Goal: Task Accomplishment & Management: Manage account settings

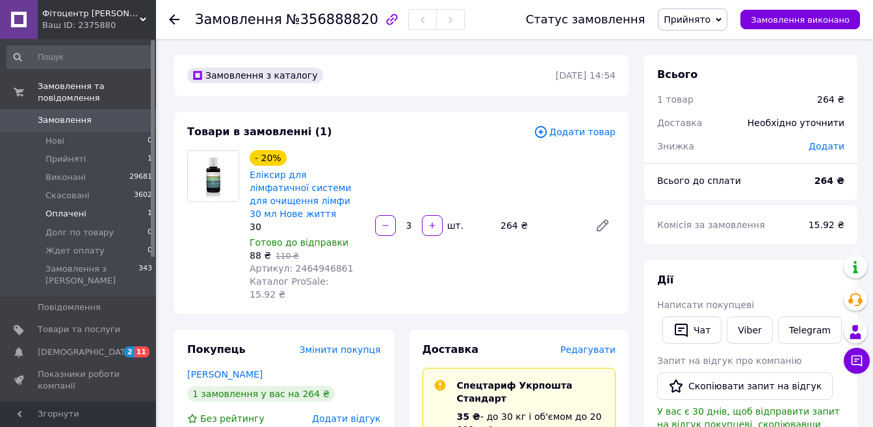
click at [81, 208] on span "Оплачені" at bounding box center [65, 214] width 41 height 12
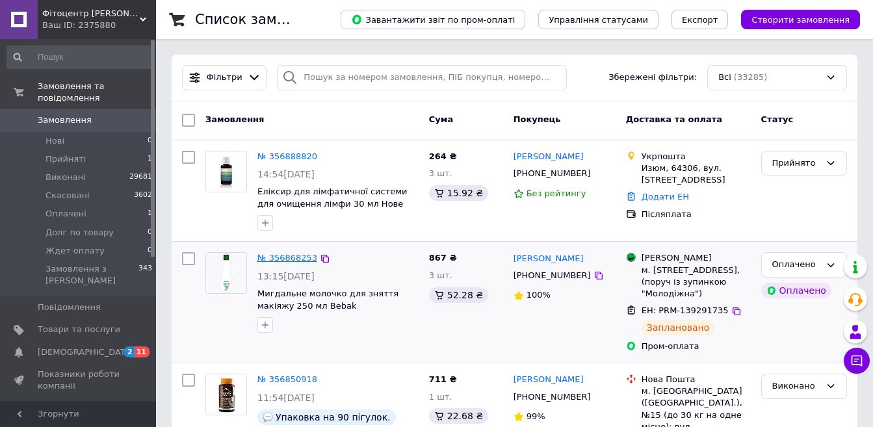
click at [281, 261] on link "№ 356868253" at bounding box center [287, 258] width 60 height 10
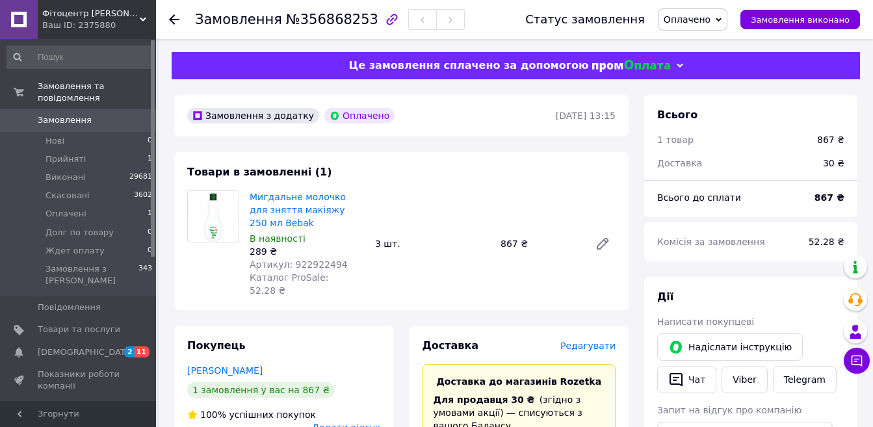
click at [299, 262] on span "Артикул: 922922494" at bounding box center [299, 264] width 98 height 10
copy span "922922494"
click at [57, 172] on span "Виконані" at bounding box center [65, 178] width 40 height 12
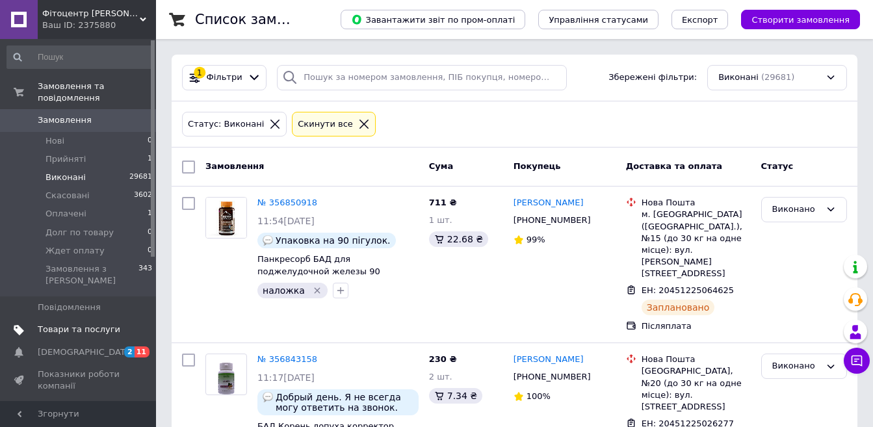
click at [85, 324] on span "Товари та послуги" at bounding box center [79, 330] width 83 height 12
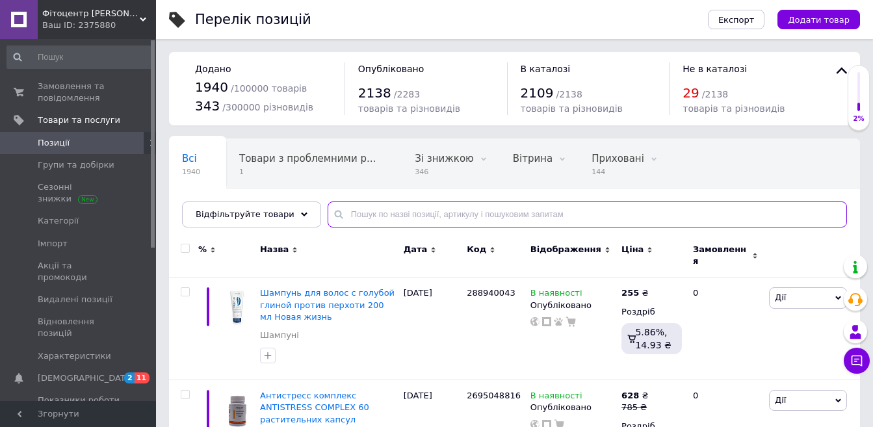
click at [396, 205] on input "text" at bounding box center [587, 214] width 519 height 26
paste input "922922494"
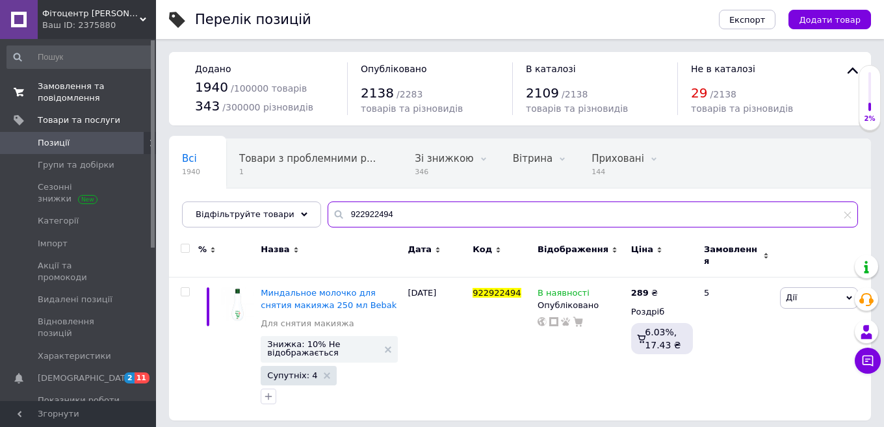
type input "922922494"
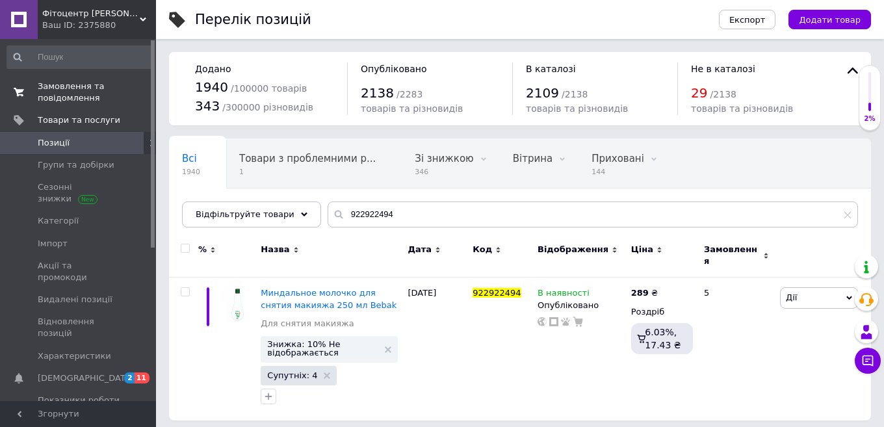
click at [61, 89] on span "Замовлення та повідомлення" at bounding box center [79, 92] width 83 height 23
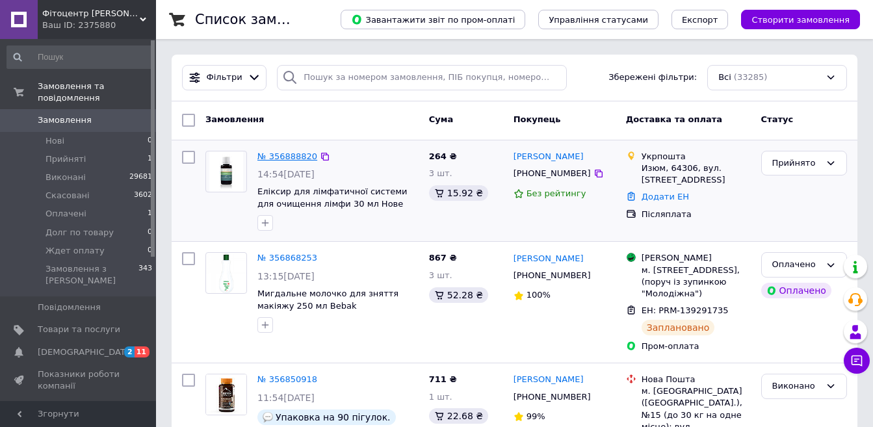
click at [292, 157] on link "№ 356888820" at bounding box center [287, 156] width 60 height 10
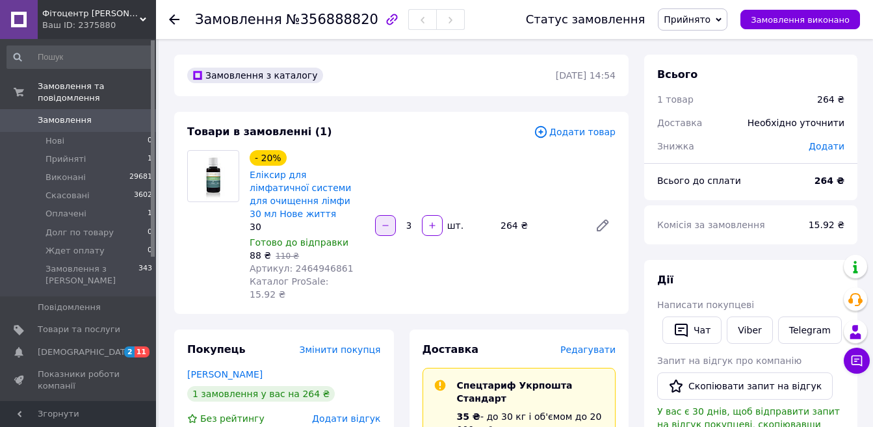
click at [381, 221] on icon "button" at bounding box center [385, 225] width 9 height 9
type input "1"
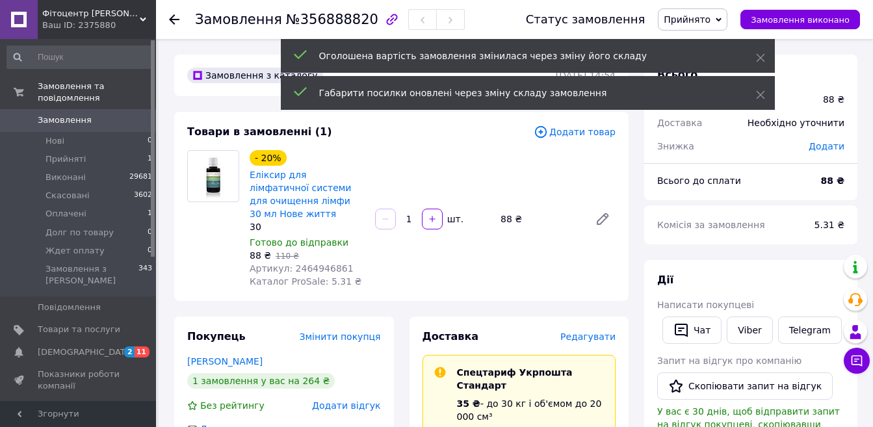
click at [581, 136] on span "Додати товар" at bounding box center [575, 132] width 82 height 14
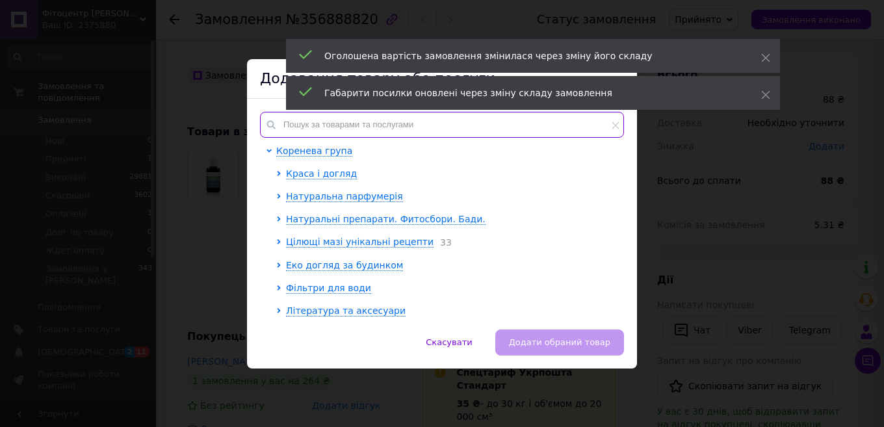
click at [409, 130] on input "text" at bounding box center [442, 125] width 364 height 26
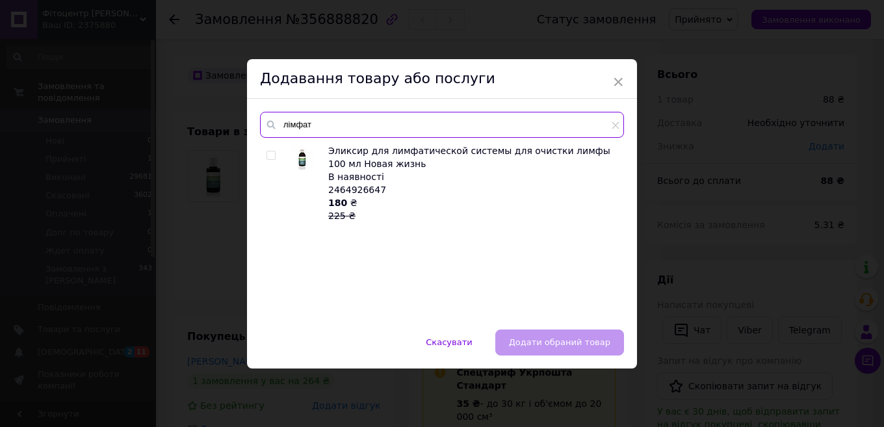
type input "лімфат"
click at [270, 153] on input "checkbox" at bounding box center [270, 155] width 8 height 8
checkbox input "true"
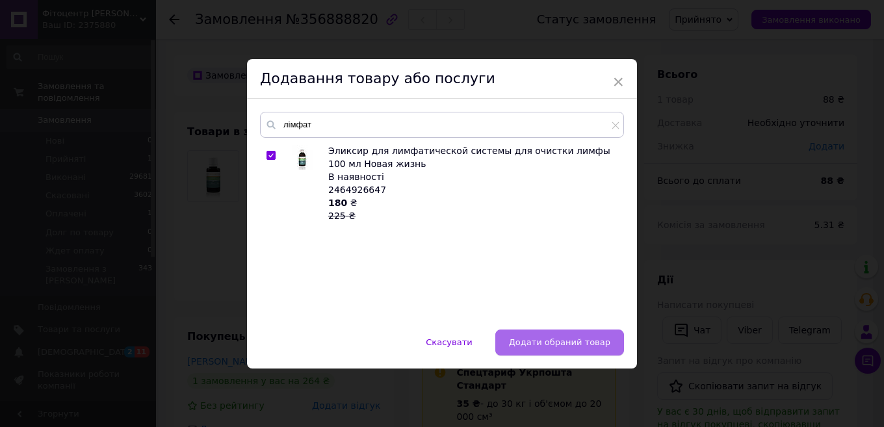
click at [584, 341] on span "Додати обраний товар" at bounding box center [559, 342] width 101 height 10
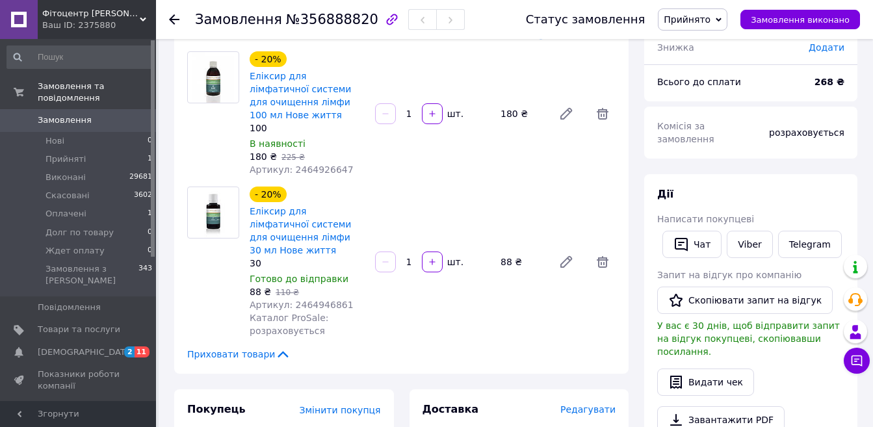
scroll to position [390, 0]
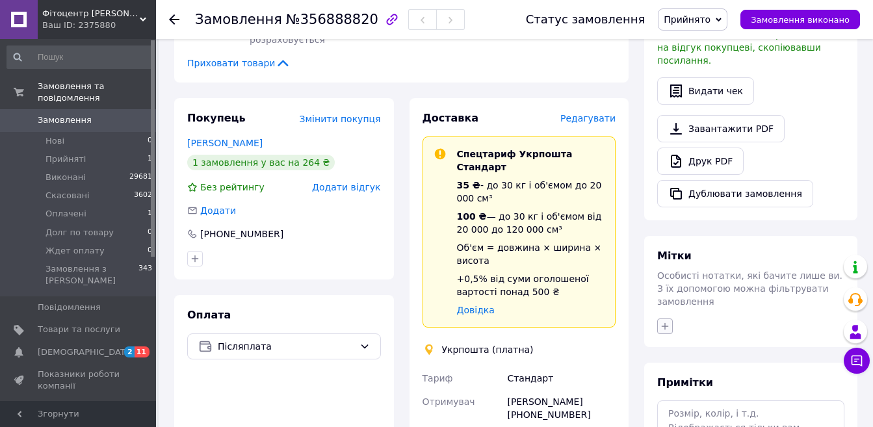
click at [670, 318] on button "button" at bounding box center [665, 326] width 16 height 16
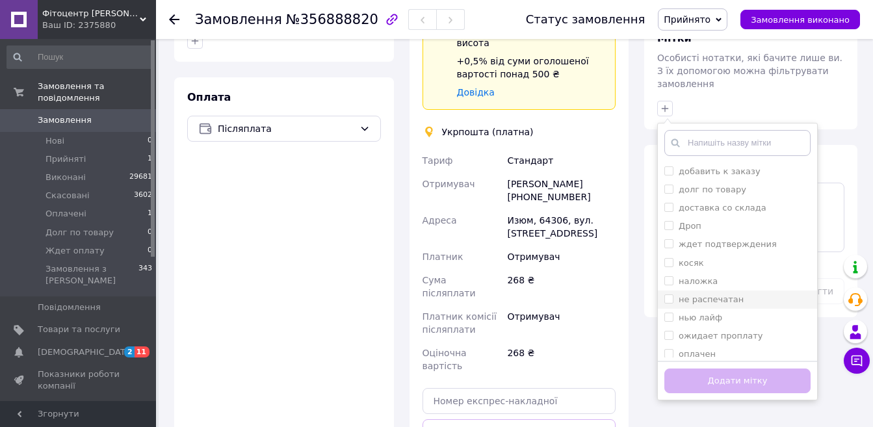
scroll to position [650, 0]
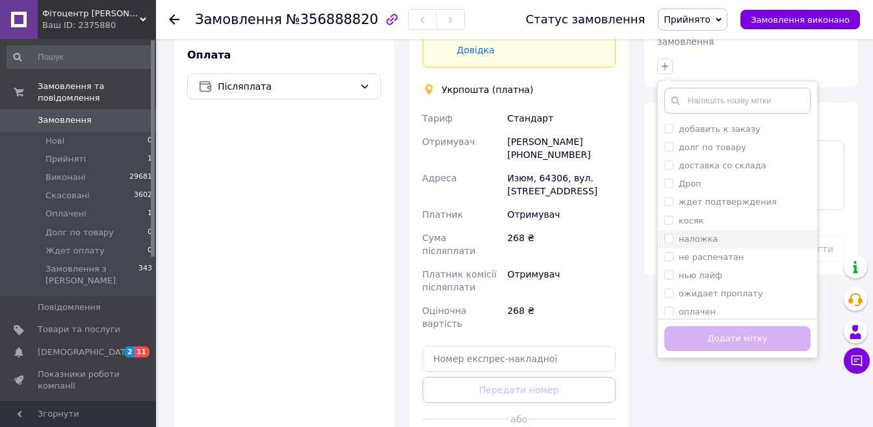
click at [669, 234] on input "наложка" at bounding box center [668, 238] width 8 height 8
checkbox input "true"
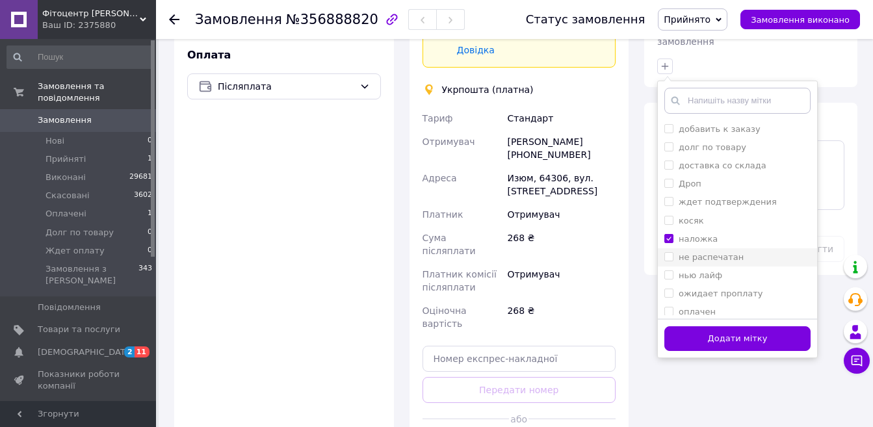
click at [665, 252] on input "не распечатан" at bounding box center [668, 256] width 8 height 8
checkbox input "true"
click at [701, 326] on button "Додати мітку" at bounding box center [737, 338] width 146 height 25
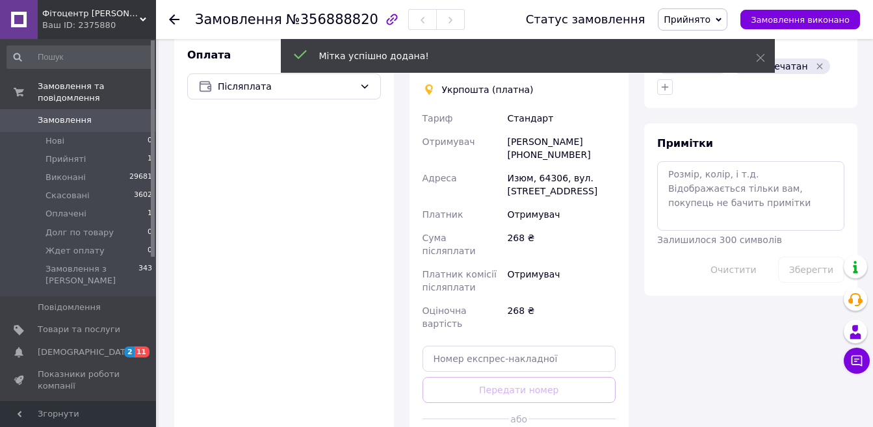
click at [703, 23] on span "Прийнято" at bounding box center [686, 19] width 47 height 10
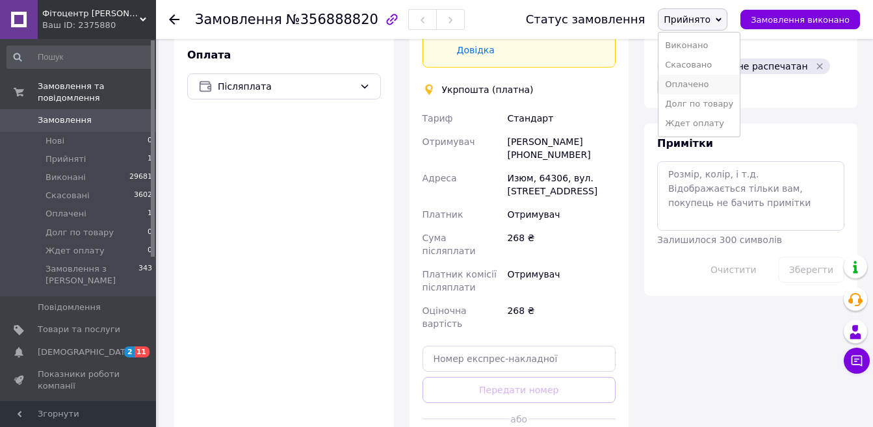
click at [711, 86] on li "Оплачено" at bounding box center [698, 84] width 81 height 19
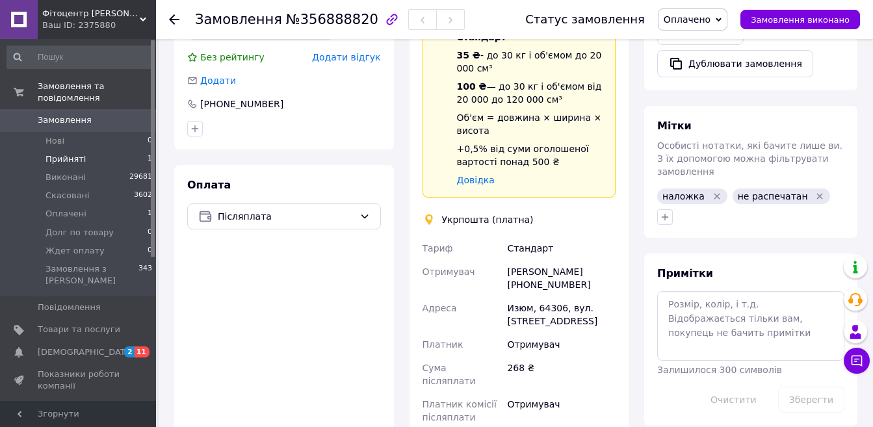
scroll to position [455, 0]
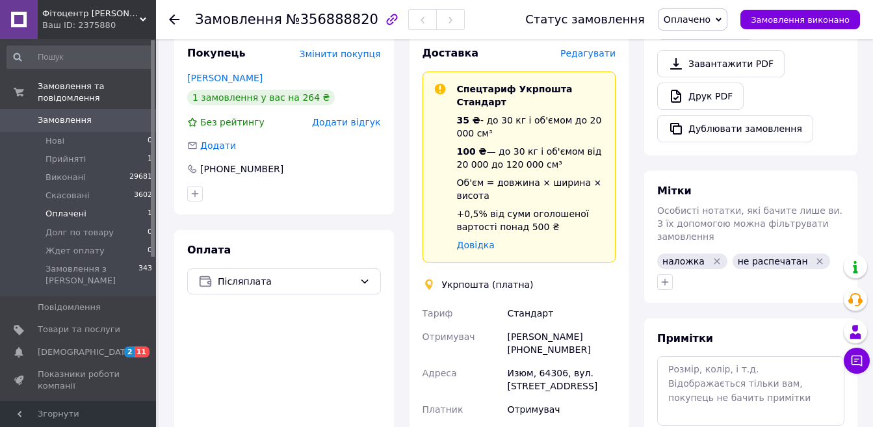
click at [65, 208] on span "Оплачені" at bounding box center [65, 214] width 41 height 12
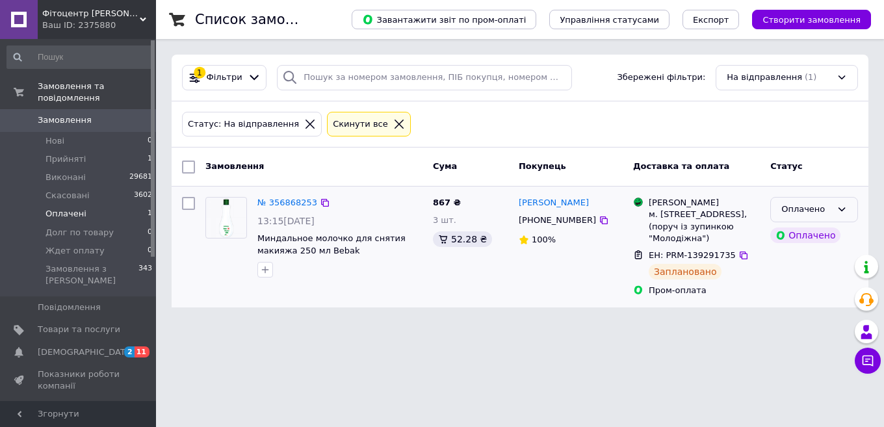
click at [836, 213] on div "Оплачено" at bounding box center [814, 209] width 88 height 25
click at [822, 263] on li "Виконано" at bounding box center [814, 260] width 86 height 24
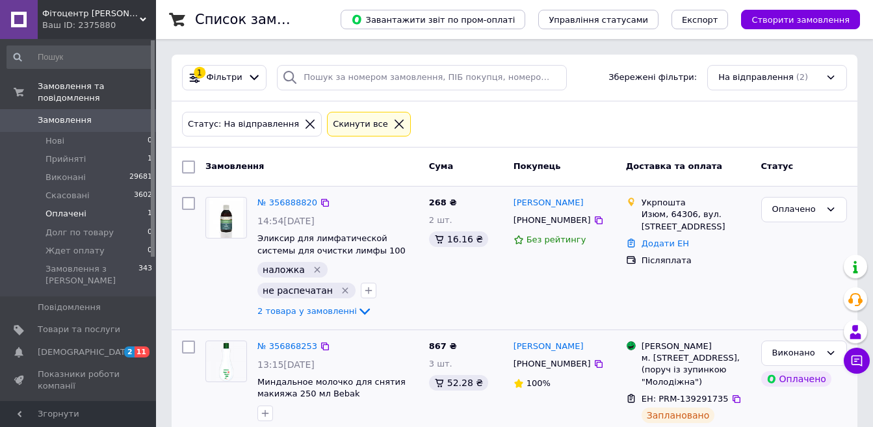
scroll to position [51, 0]
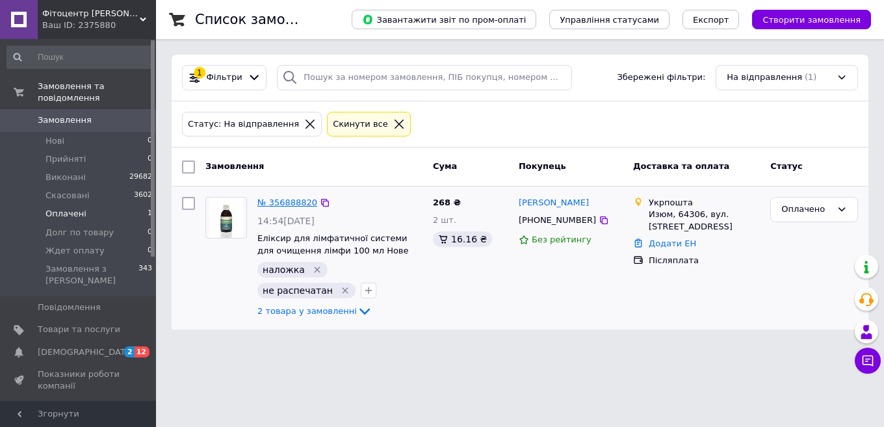
click at [290, 204] on link "№ 356888820" at bounding box center [287, 203] width 60 height 10
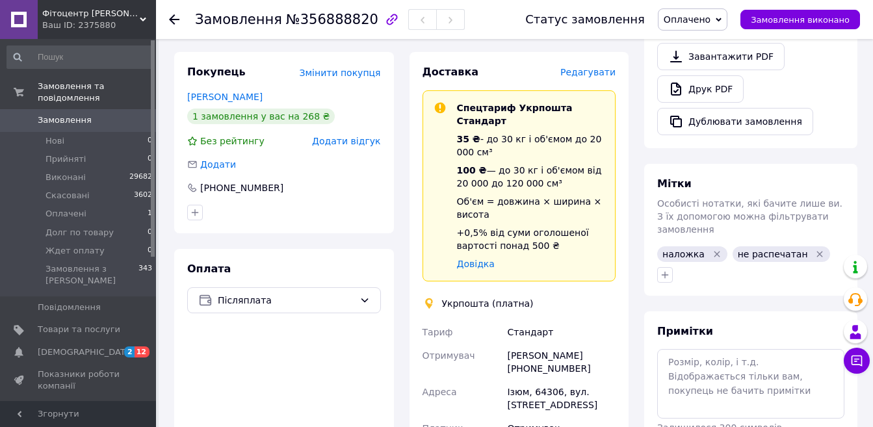
scroll to position [455, 0]
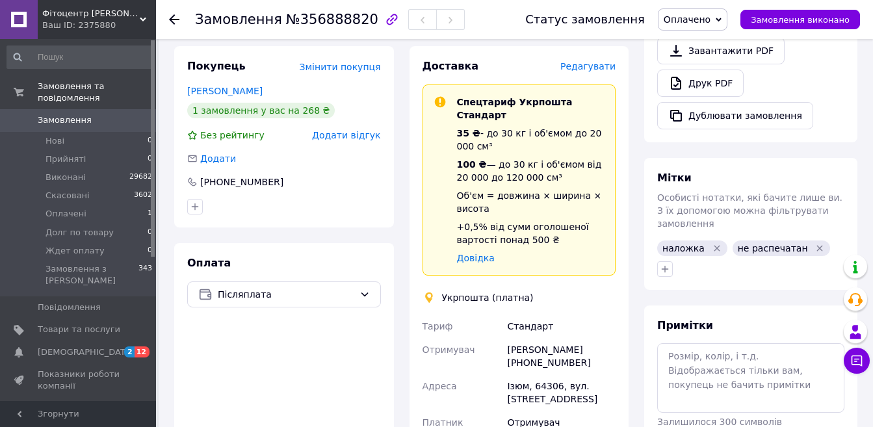
click at [817, 245] on icon "Видалити мітку" at bounding box center [820, 248] width 6 height 6
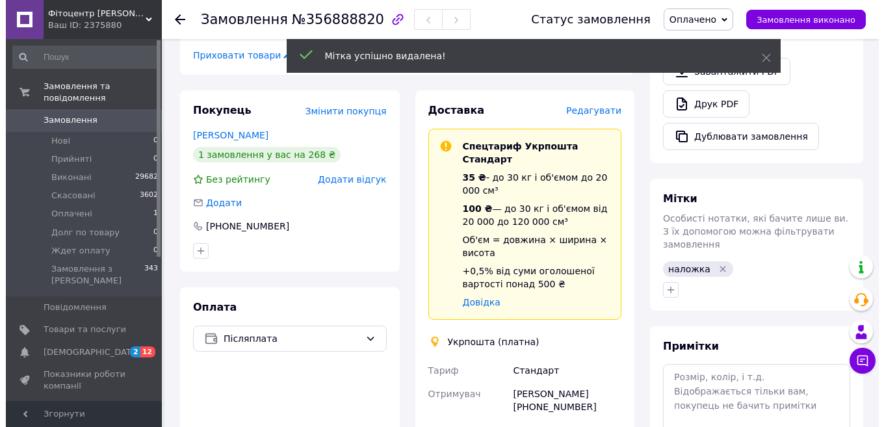
scroll to position [325, 0]
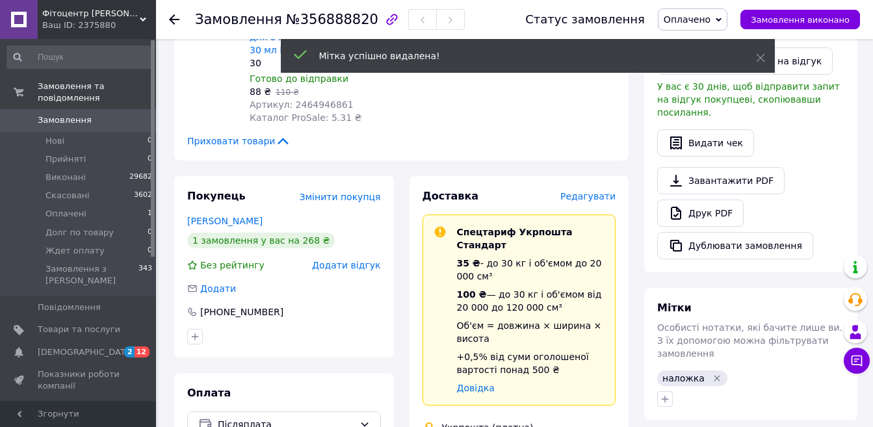
click at [591, 191] on span "Редагувати" at bounding box center [587, 196] width 55 height 10
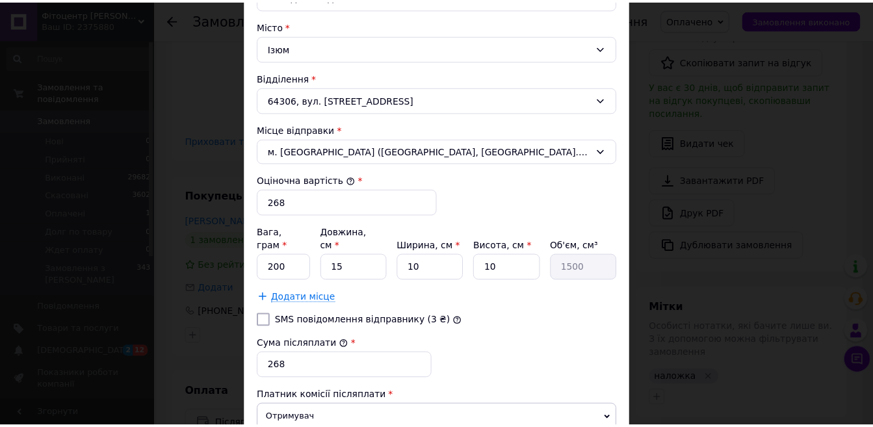
scroll to position [491, 0]
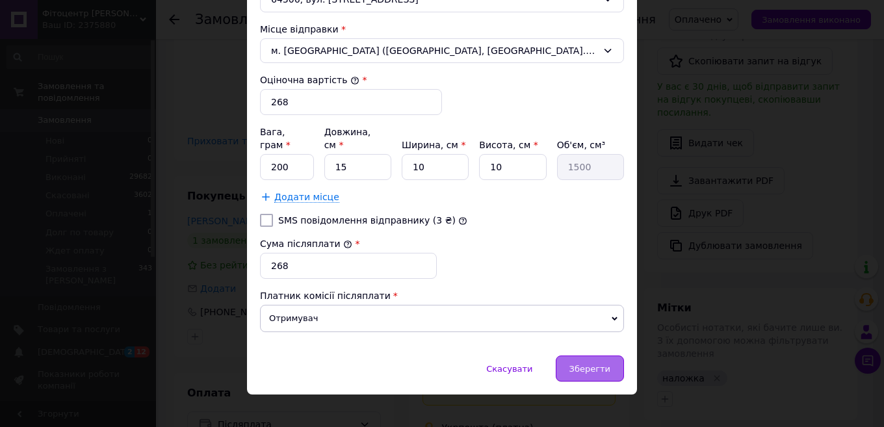
click at [600, 364] on span "Зберегти" at bounding box center [589, 369] width 41 height 10
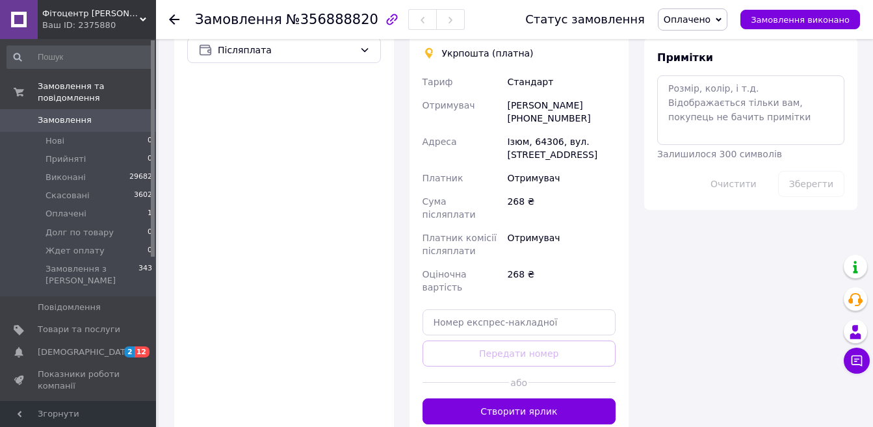
scroll to position [715, 0]
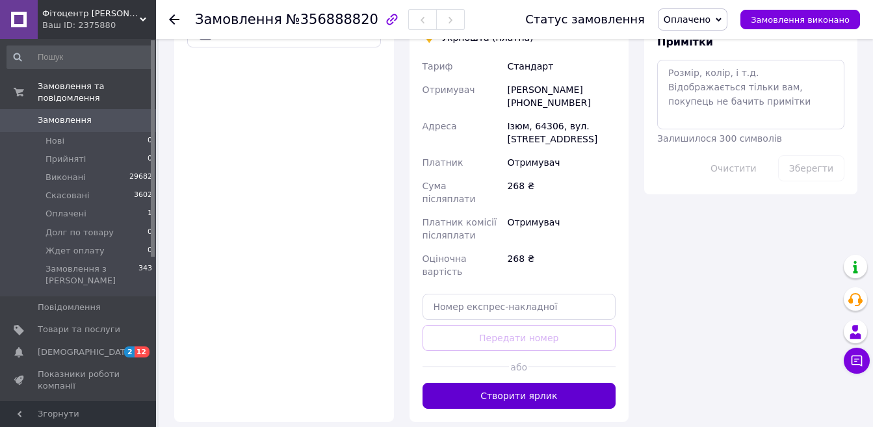
click at [581, 383] on button "Створити ярлик" at bounding box center [519, 396] width 194 height 26
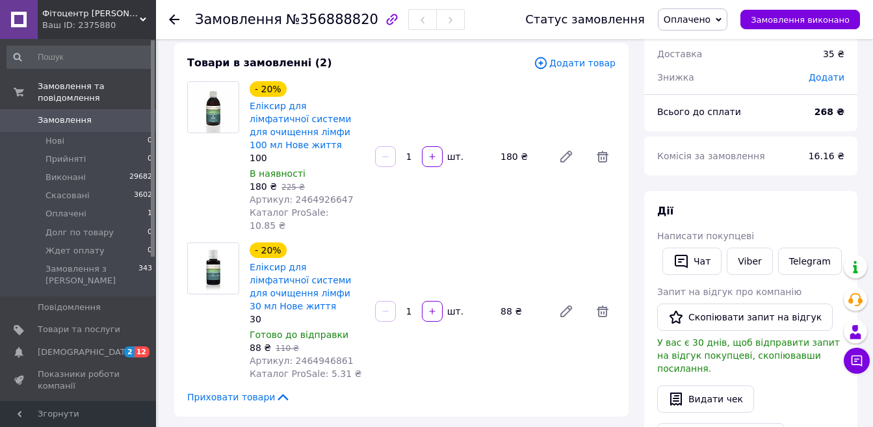
scroll to position [65, 0]
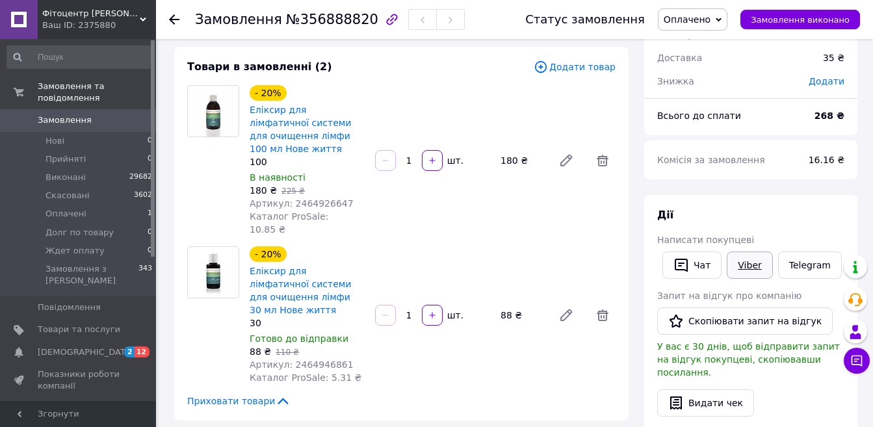
click at [745, 259] on link "Viber" at bounding box center [749, 264] width 45 height 27
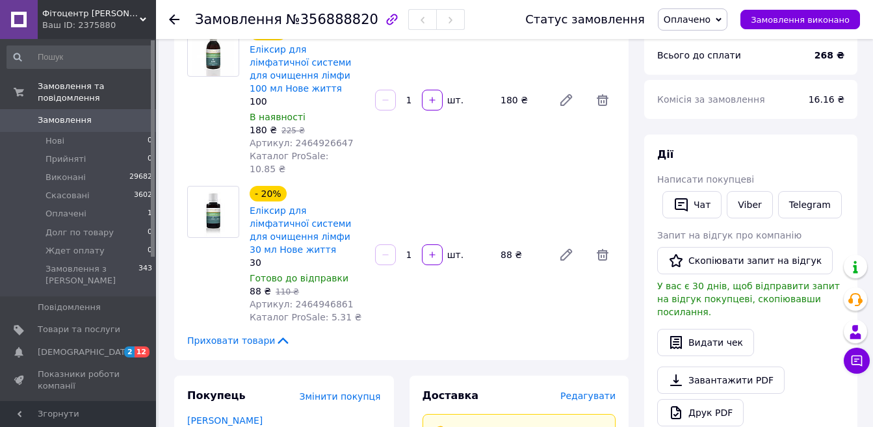
scroll to position [0, 0]
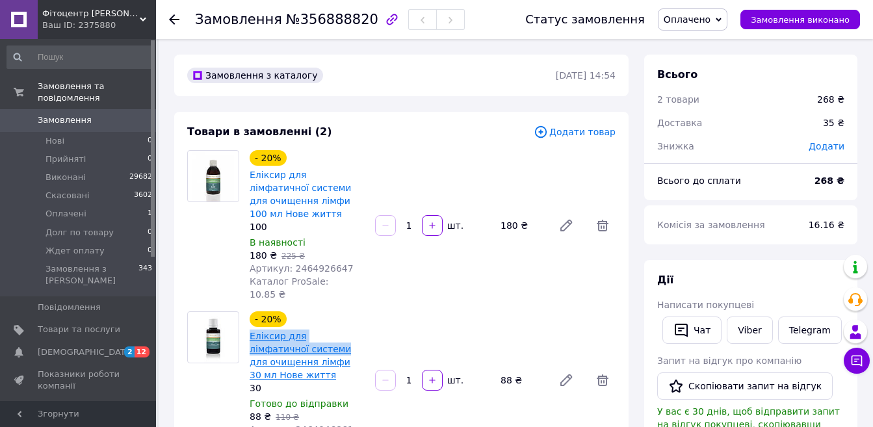
drag, startPoint x: 247, startPoint y: 308, endPoint x: 282, endPoint y: 322, distance: 37.7
click at [282, 322] on div "- 20% Еліксир для лімфатичної системи для очищення лімфи 30 мл Нове життя 30 Го…" at bounding box center [306, 380] width 125 height 143
copy link "Еліксир для лімфатичної системи"
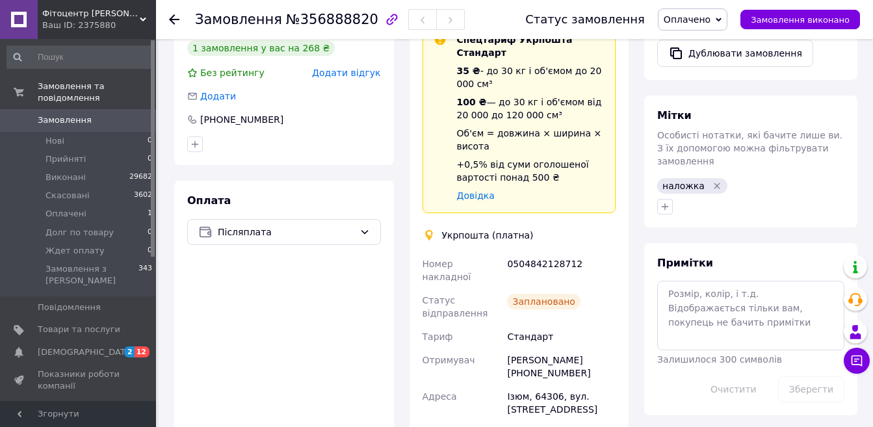
scroll to position [520, 0]
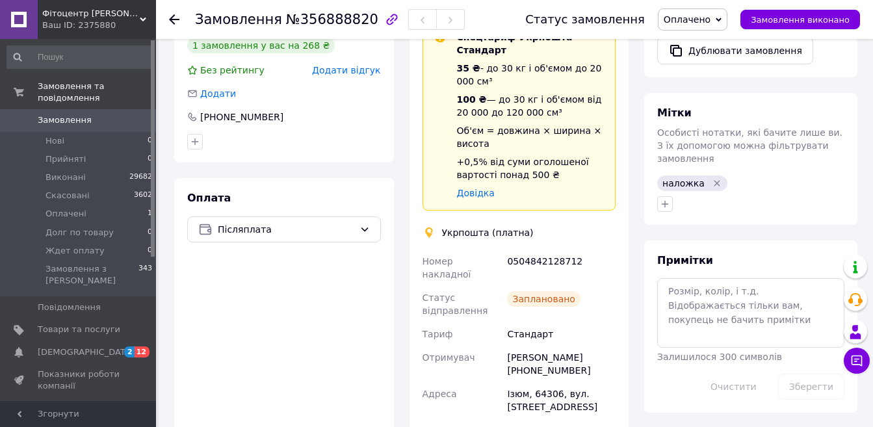
click at [530, 250] on div "0504842128712" at bounding box center [561, 268] width 114 height 36
copy div "0504842128712"
click at [710, 18] on span "Оплачено" at bounding box center [686, 19] width 47 height 10
click at [720, 63] on li "Виконано" at bounding box center [698, 64] width 81 height 19
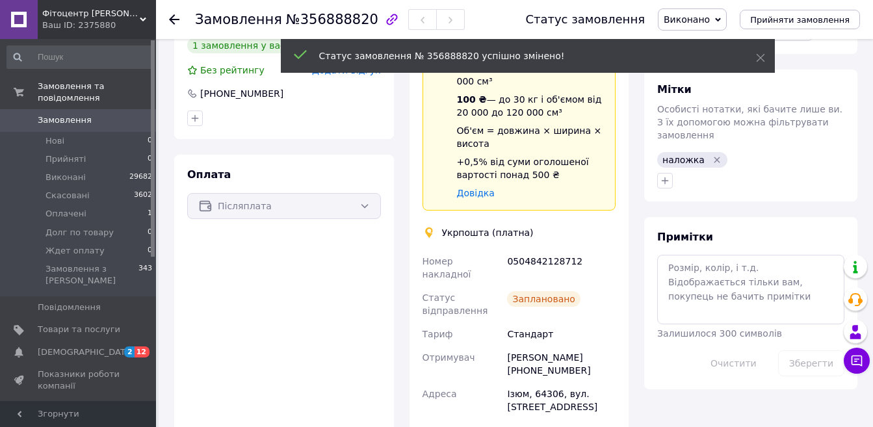
scroll to position [44, 0]
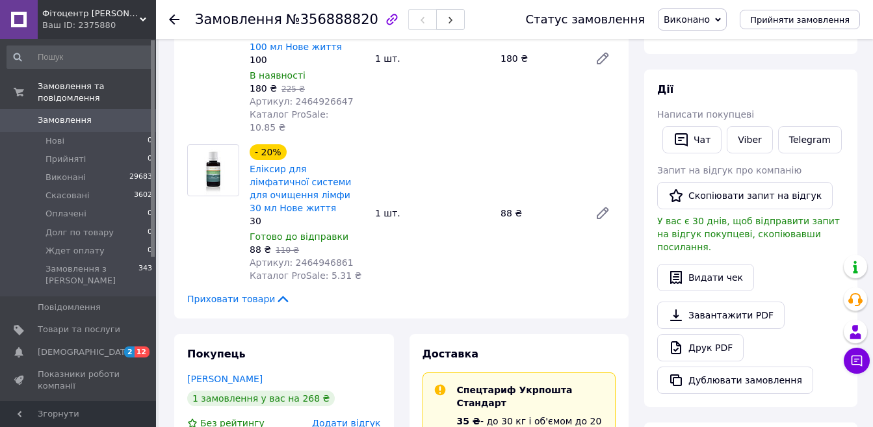
scroll to position [44, 0]
click at [86, 205] on li "Оплачені 0" at bounding box center [80, 214] width 160 height 18
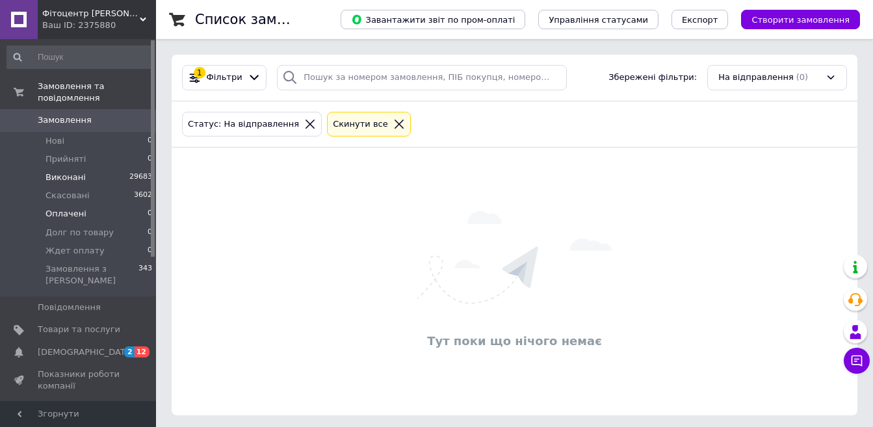
click at [65, 172] on span "Виконані" at bounding box center [65, 178] width 40 height 12
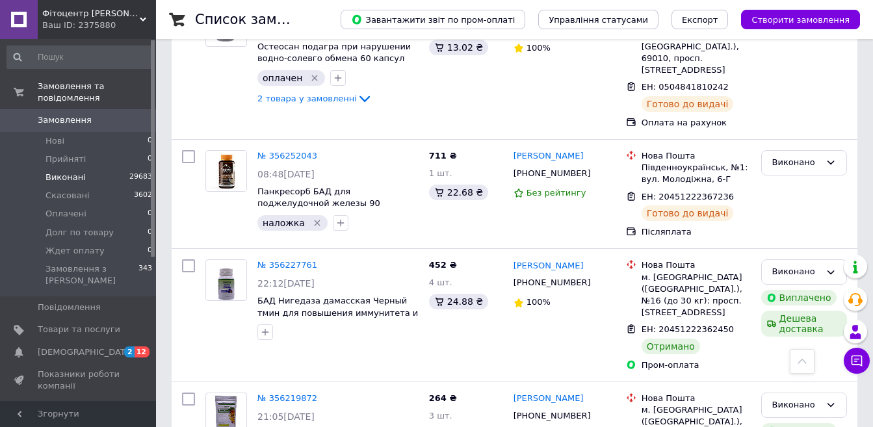
scroll to position [6402, 0]
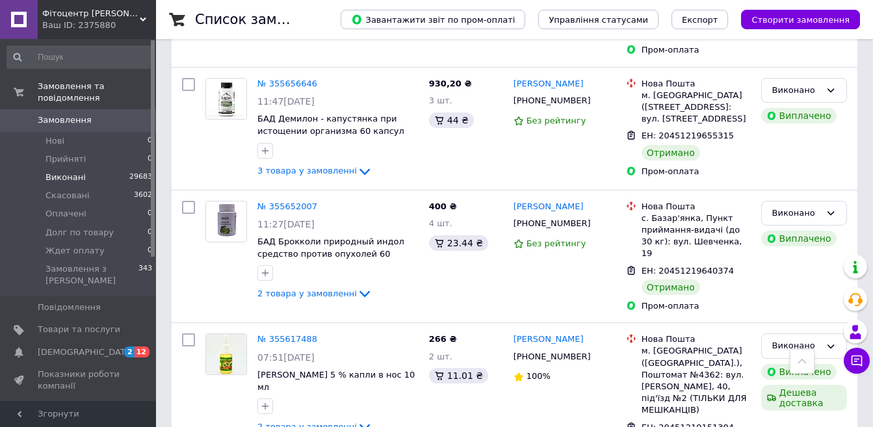
scroll to position [6049, 0]
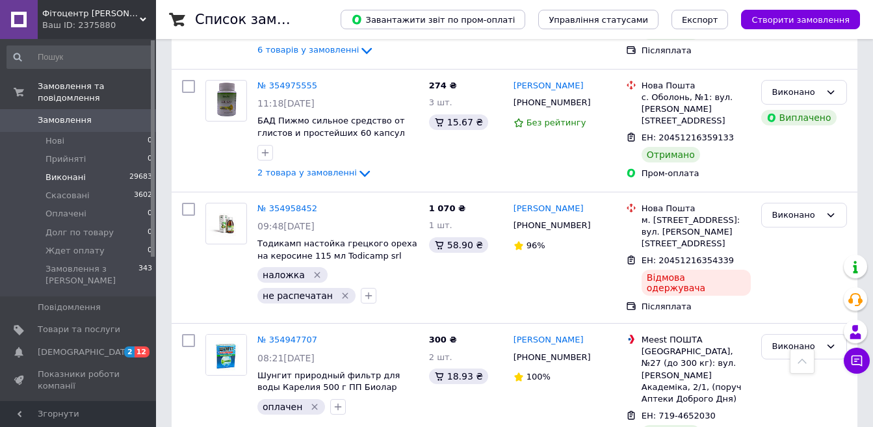
scroll to position [4874, 0]
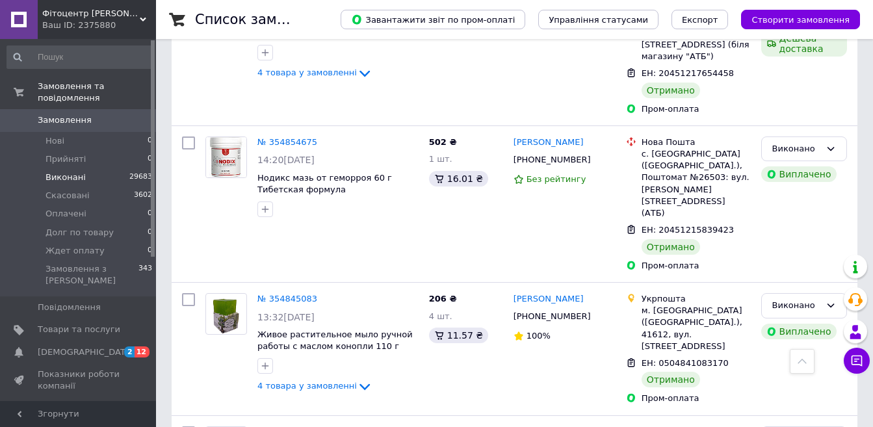
scroll to position [6109, 0]
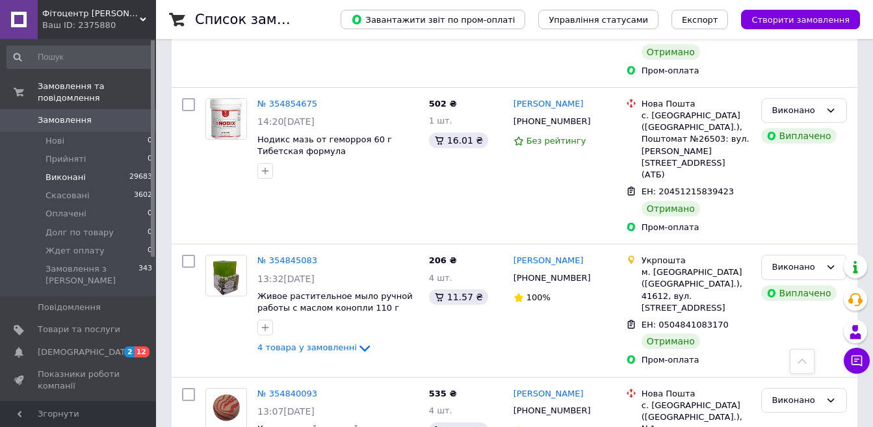
scroll to position [6129, 0]
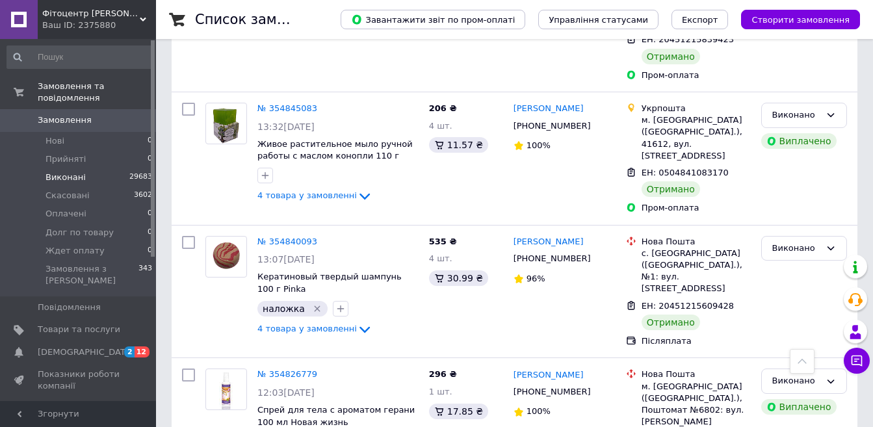
scroll to position [6285, 0]
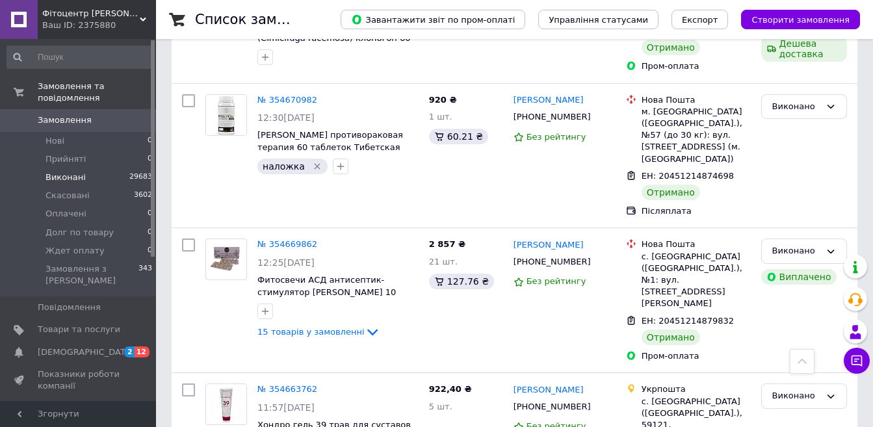
scroll to position [1495, 0]
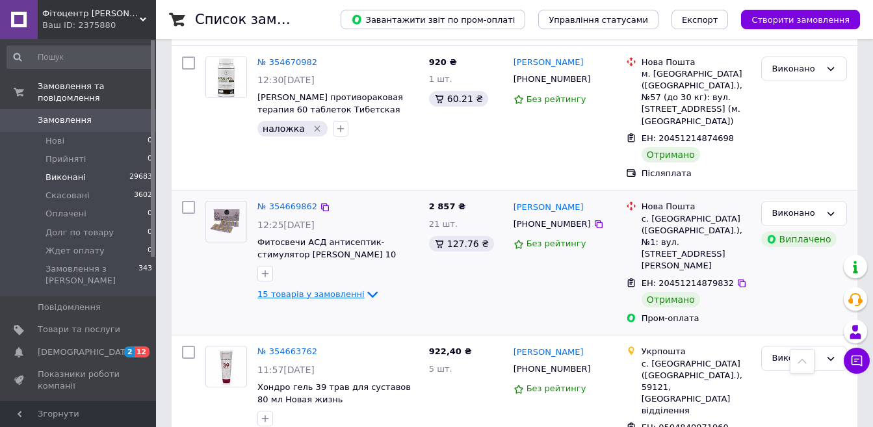
click at [365, 287] on icon at bounding box center [373, 295] width 16 height 16
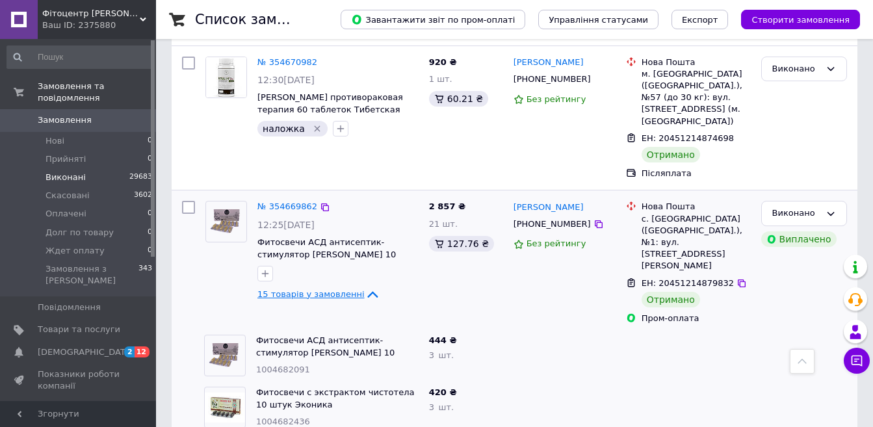
click at [365, 287] on icon at bounding box center [373, 295] width 16 height 16
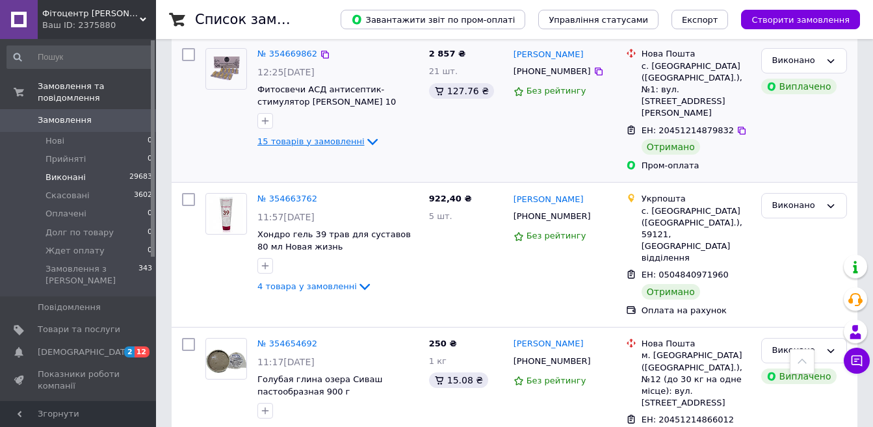
scroll to position [1625, 0]
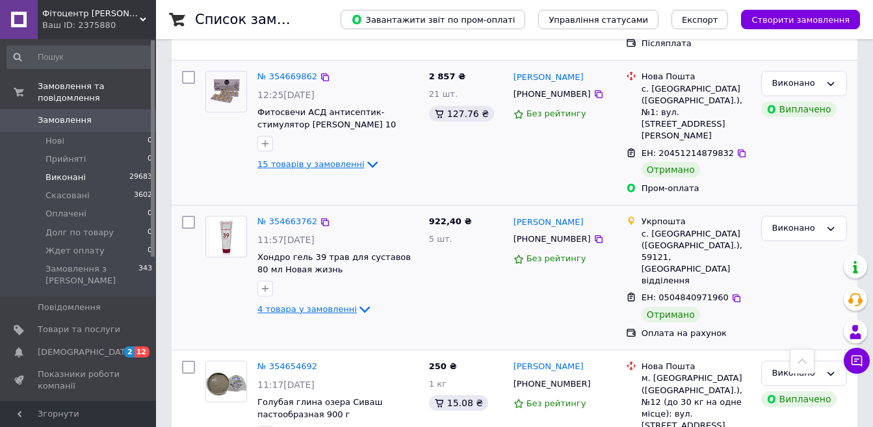
click at [359, 307] on icon at bounding box center [364, 310] width 10 height 6
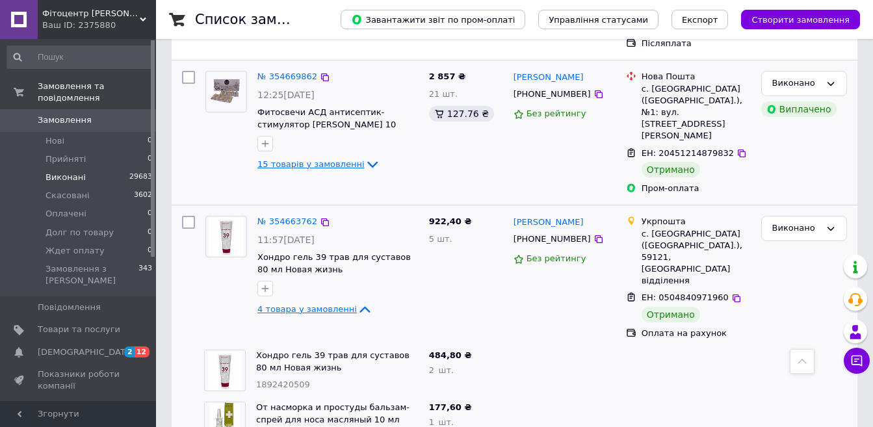
click at [357, 302] on icon at bounding box center [365, 310] width 16 height 16
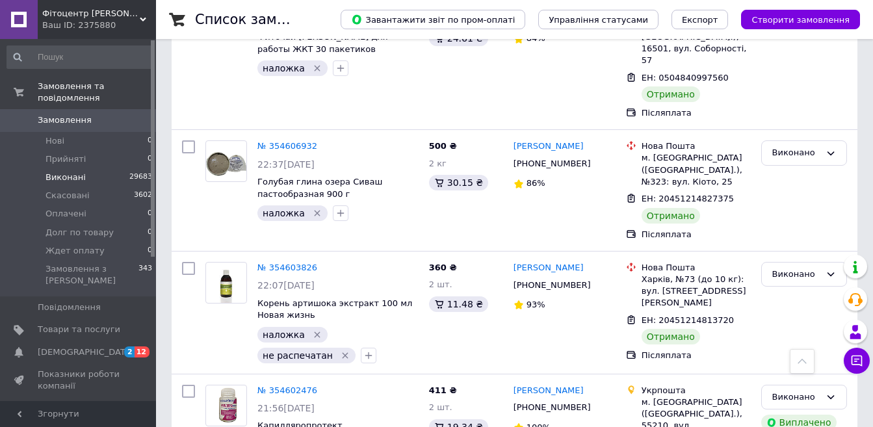
scroll to position [2859, 0]
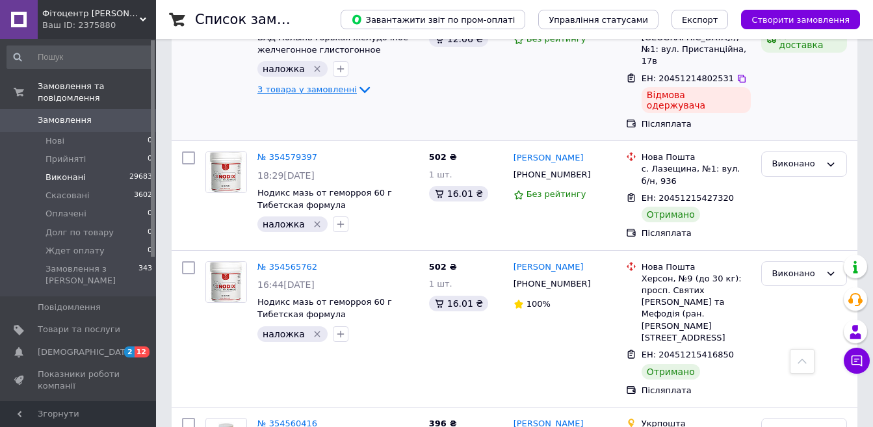
scroll to position [3379, 0]
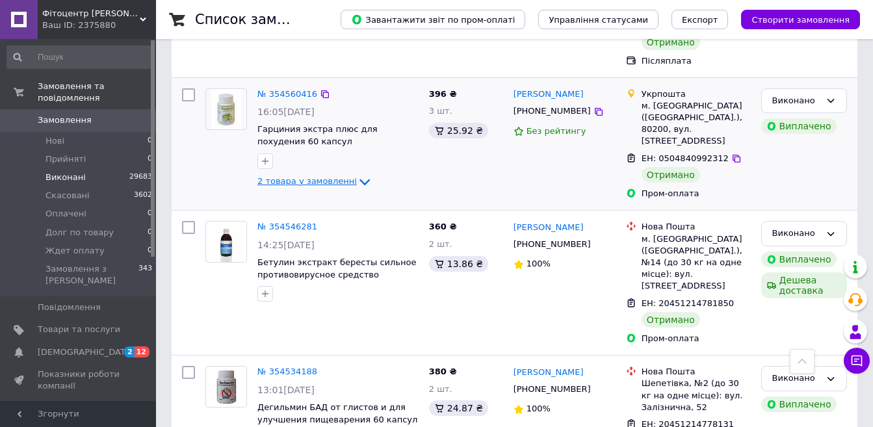
scroll to position [3704, 0]
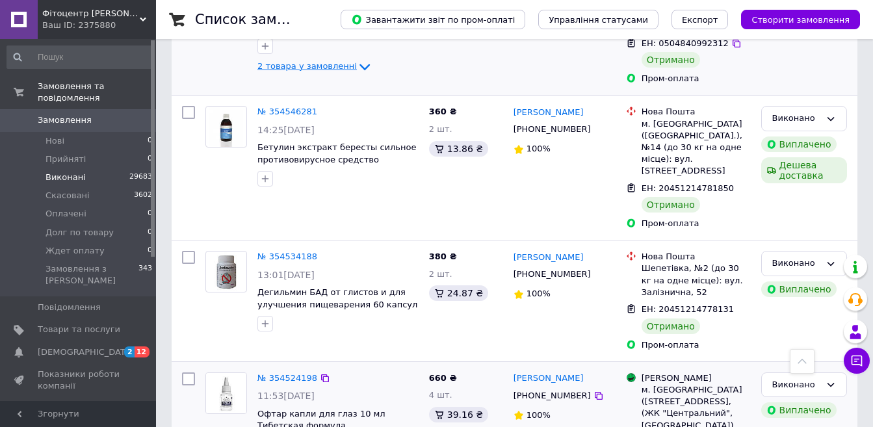
scroll to position [3834, 0]
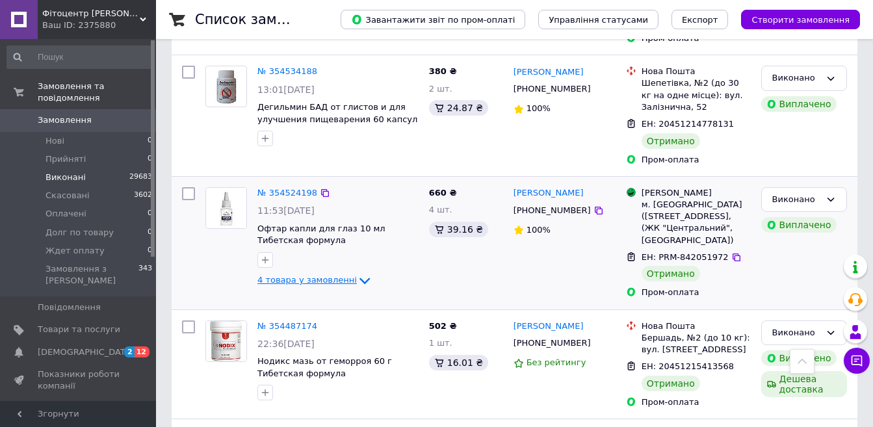
scroll to position [4029, 0]
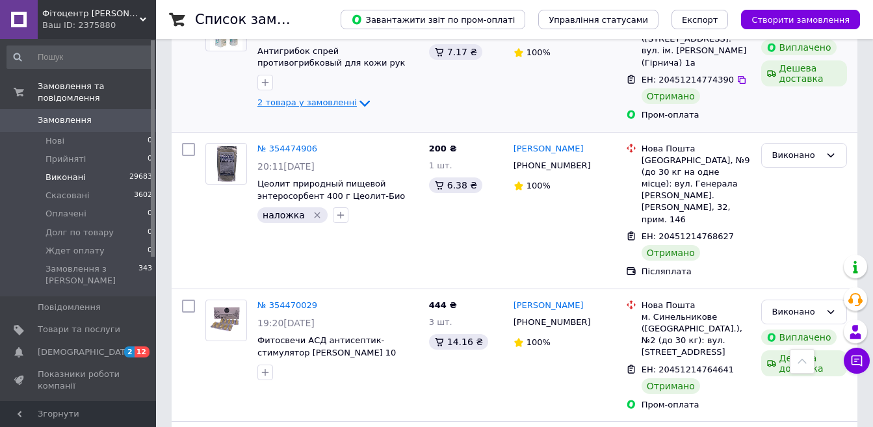
scroll to position [4419, 0]
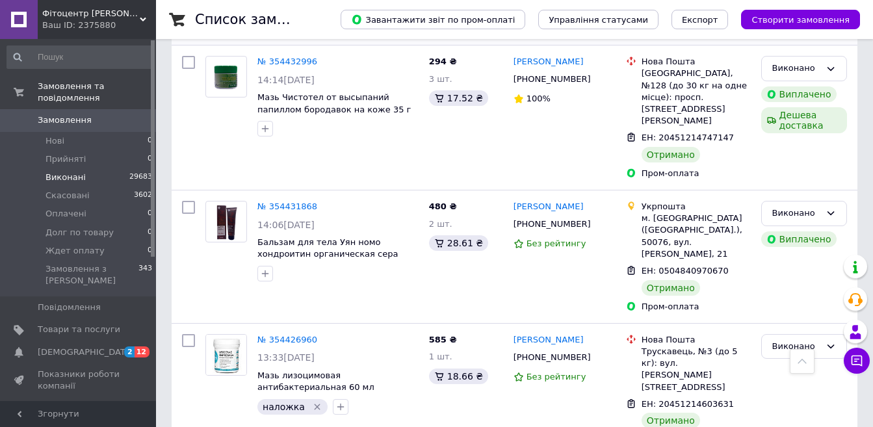
scroll to position [5004, 0]
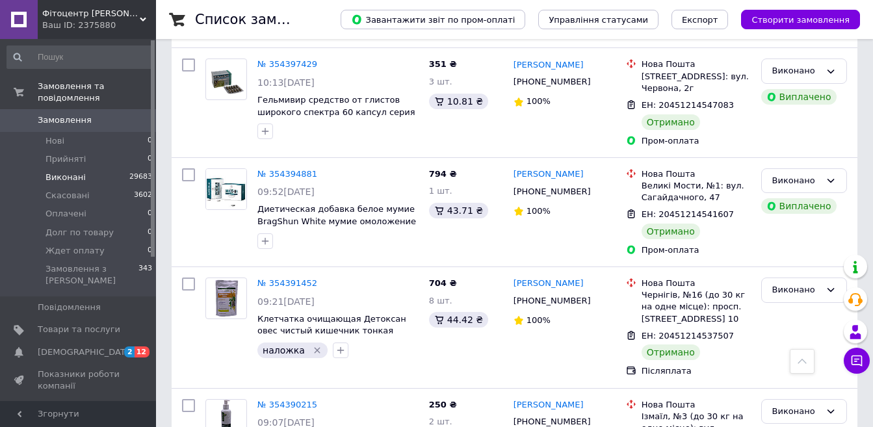
scroll to position [5784, 0]
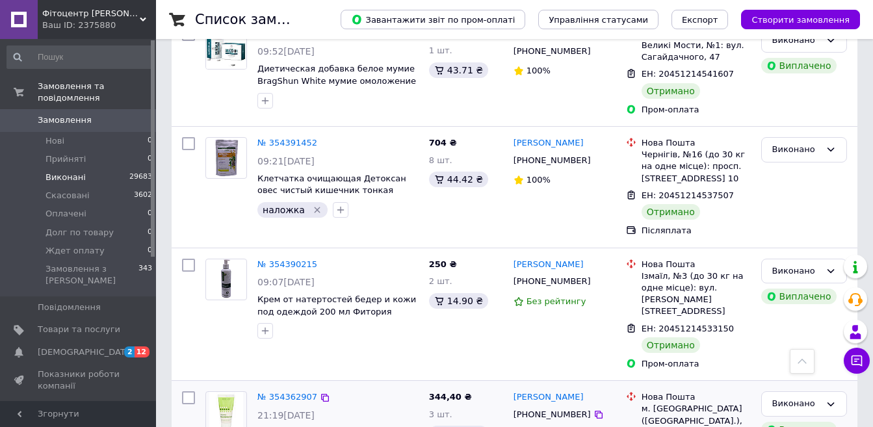
scroll to position [5914, 0]
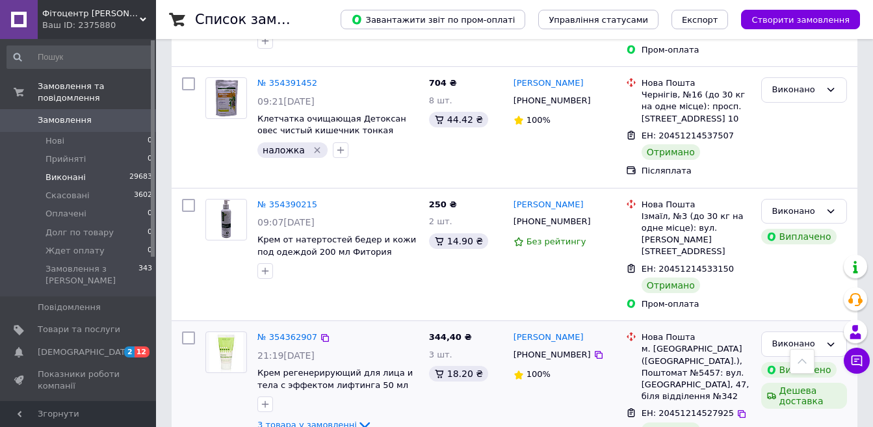
scroll to position [6033, 0]
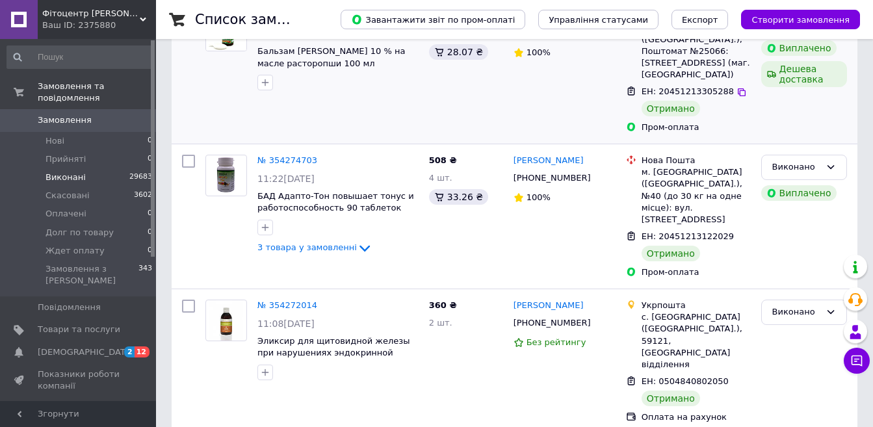
scroll to position [195, 0]
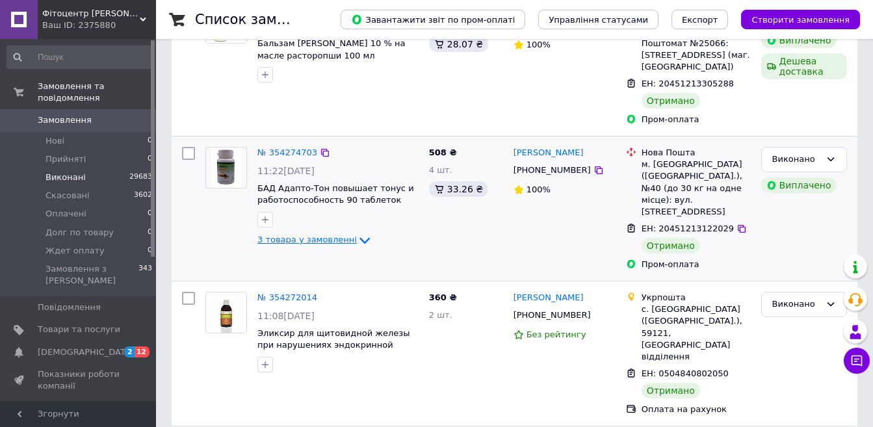
click at [357, 233] on icon at bounding box center [365, 241] width 16 height 16
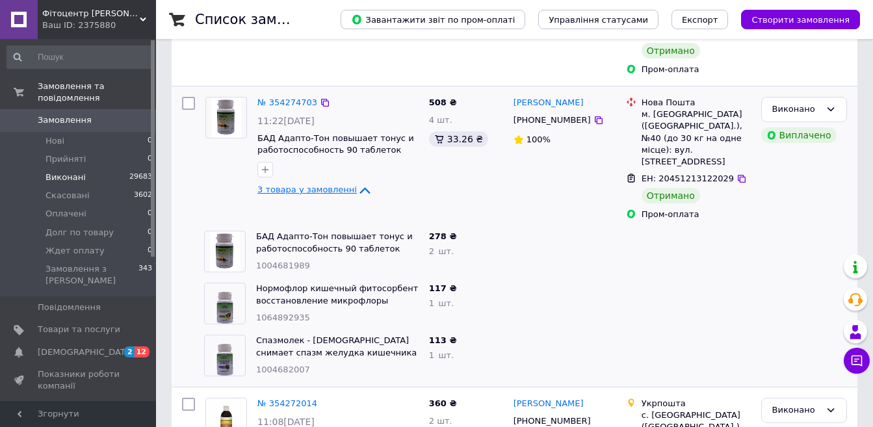
scroll to position [260, 0]
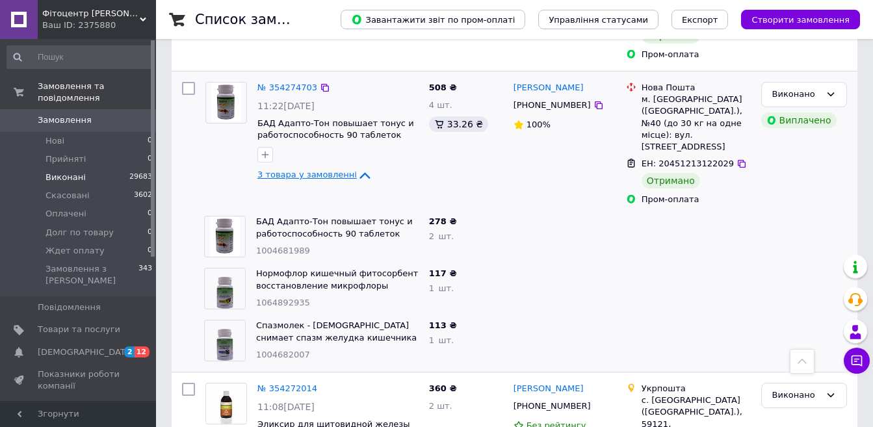
click at [357, 168] on icon at bounding box center [365, 176] width 16 height 16
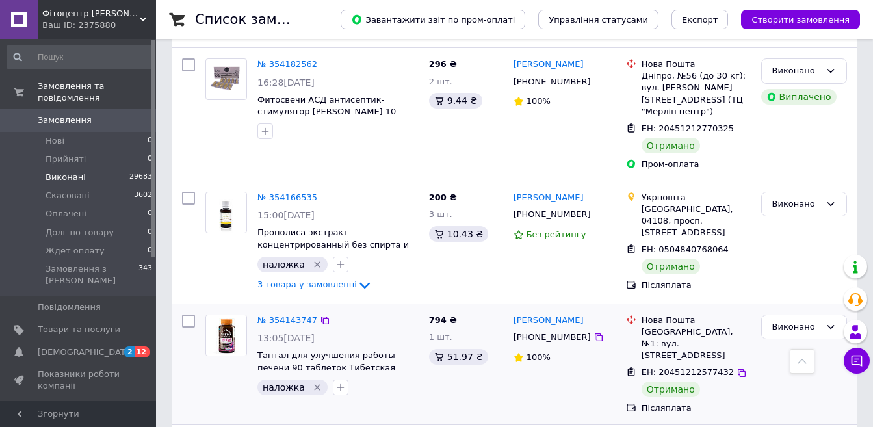
scroll to position [1430, 0]
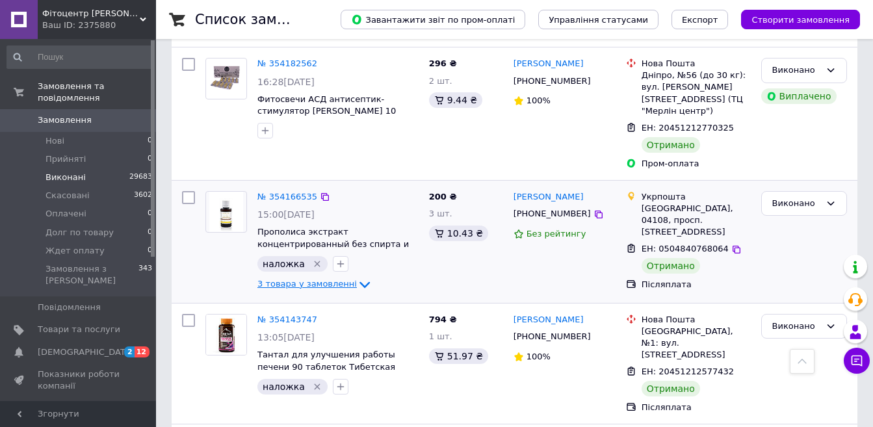
click at [357, 277] on icon at bounding box center [365, 285] width 16 height 16
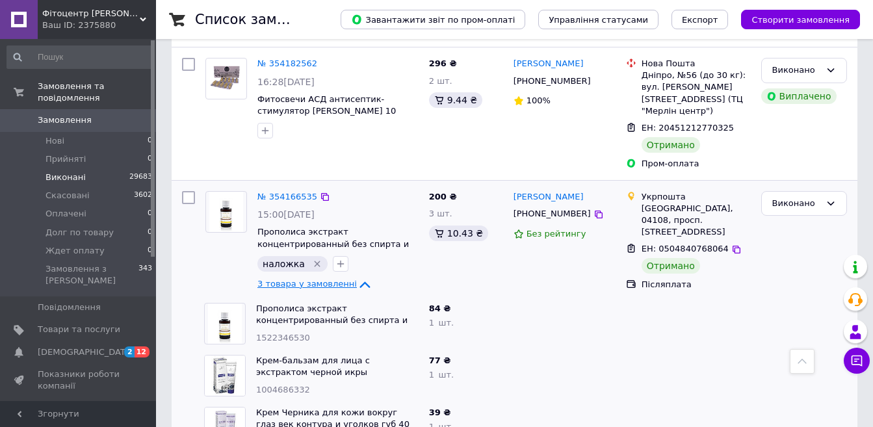
click at [357, 277] on icon at bounding box center [365, 285] width 16 height 16
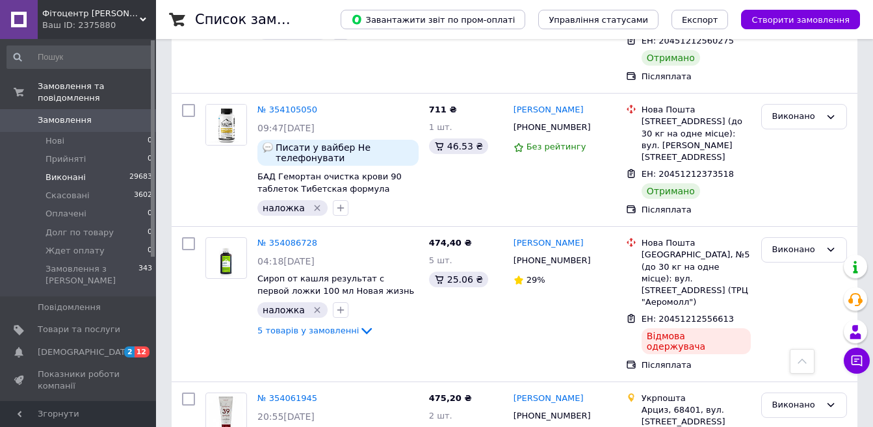
scroll to position [2144, 0]
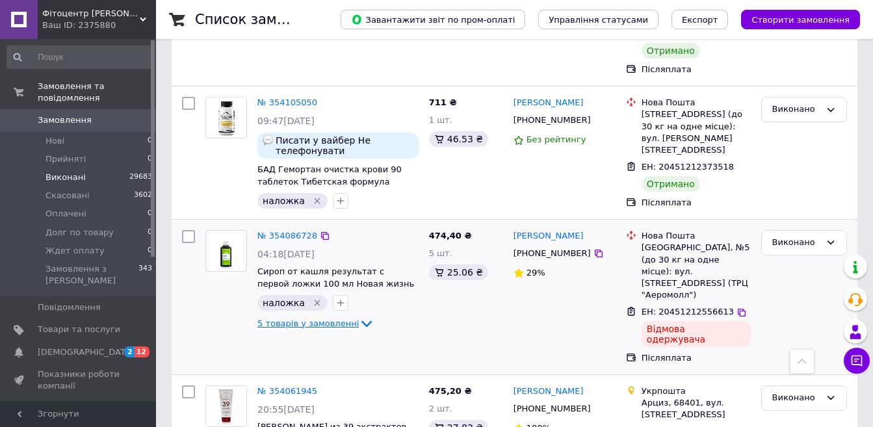
click at [359, 316] on icon at bounding box center [367, 324] width 16 height 16
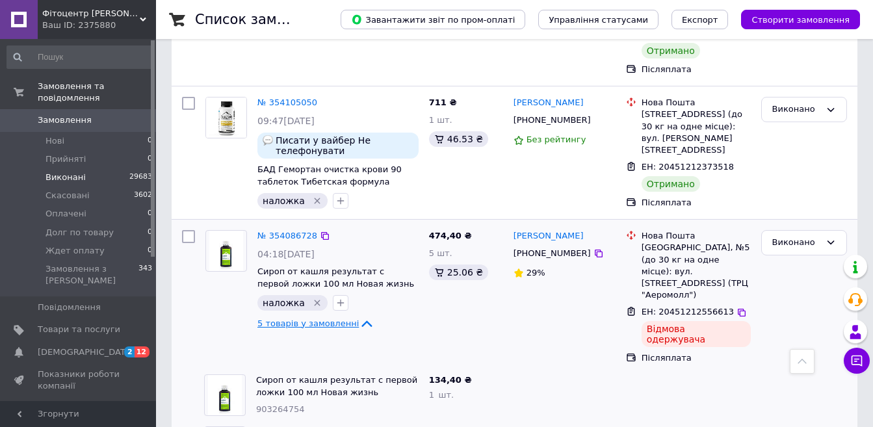
click at [359, 316] on icon at bounding box center [367, 324] width 16 height 16
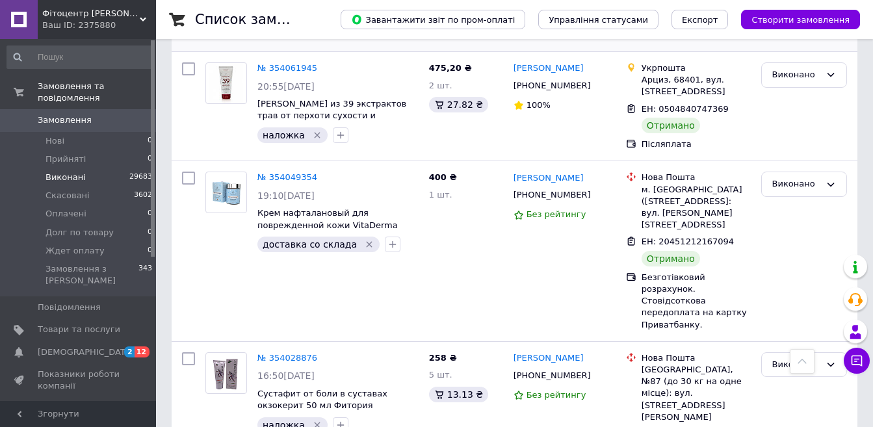
scroll to position [2469, 0]
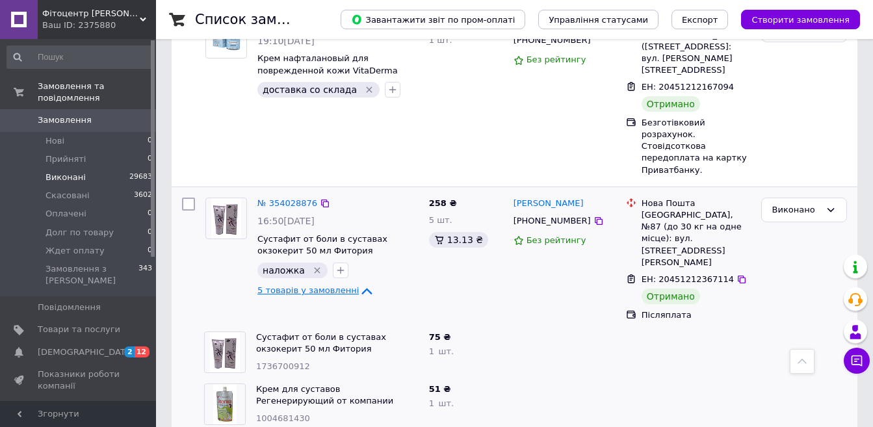
scroll to position [2599, 0]
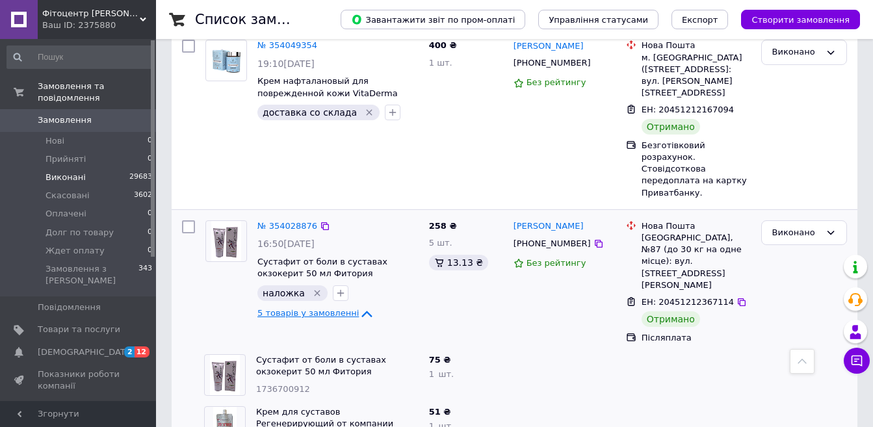
click at [362, 311] on icon at bounding box center [367, 314] width 10 height 6
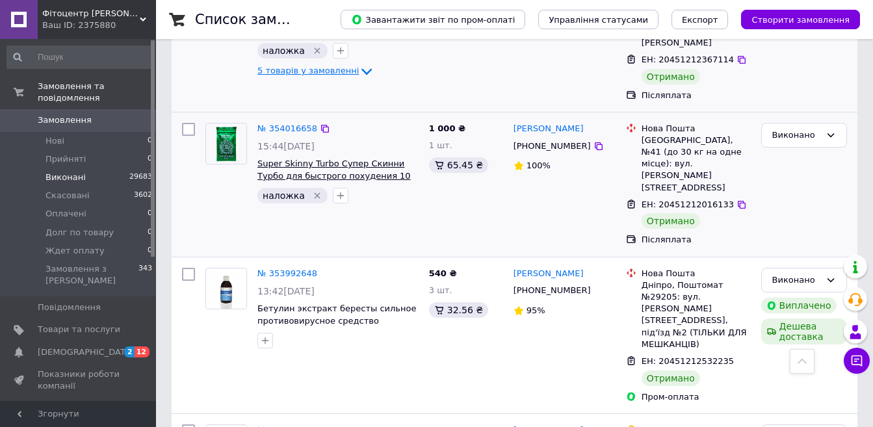
scroll to position [2859, 0]
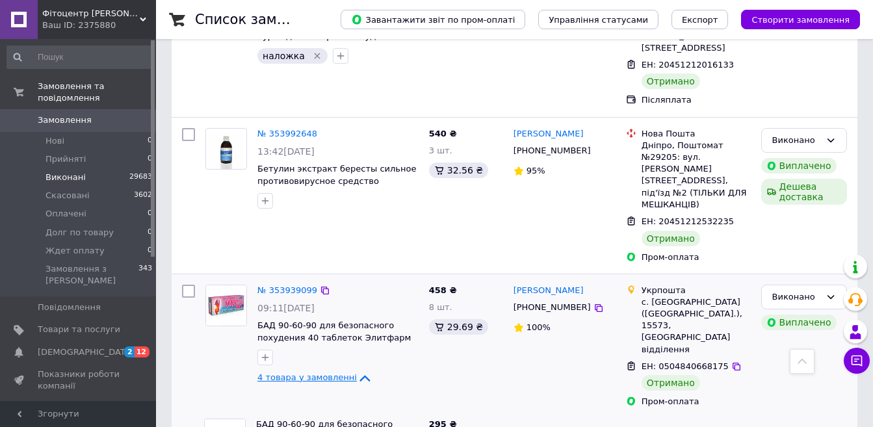
scroll to position [2989, 0]
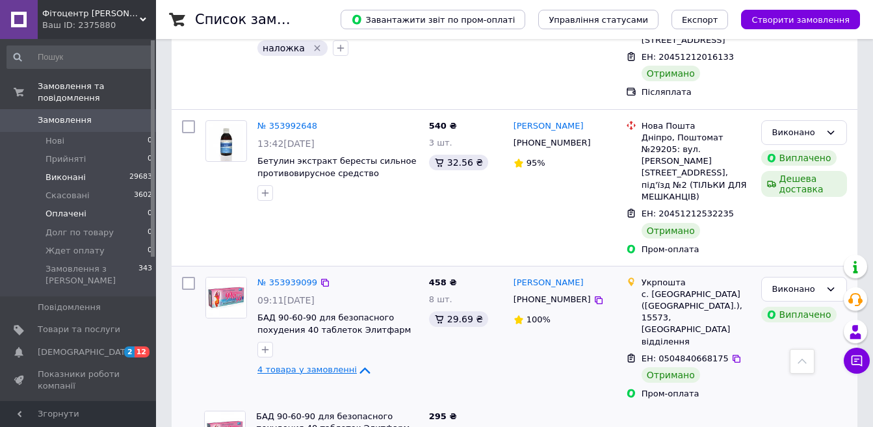
click at [66, 208] on span "Оплачені" at bounding box center [65, 214] width 41 height 12
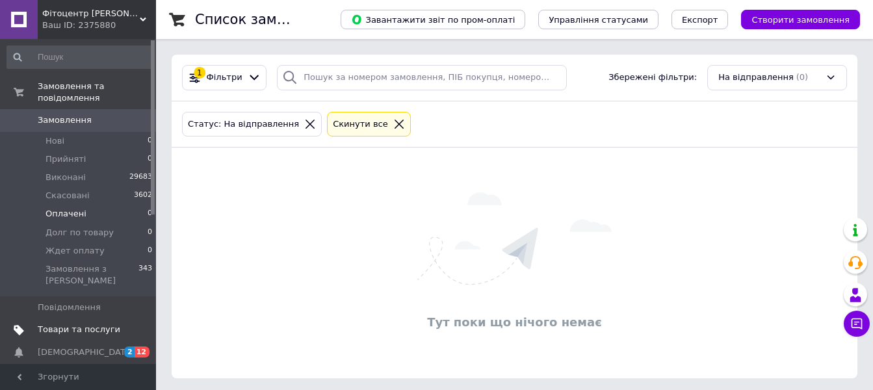
click at [85, 324] on span "Товари та послуги" at bounding box center [79, 330] width 83 height 12
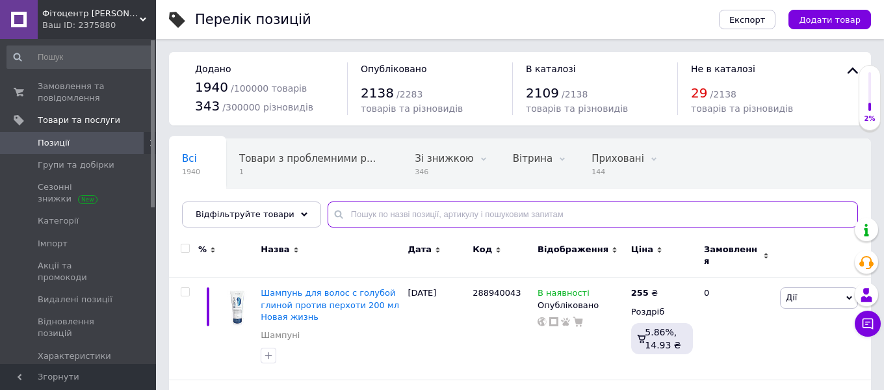
click at [350, 217] on input "text" at bounding box center [593, 214] width 530 height 26
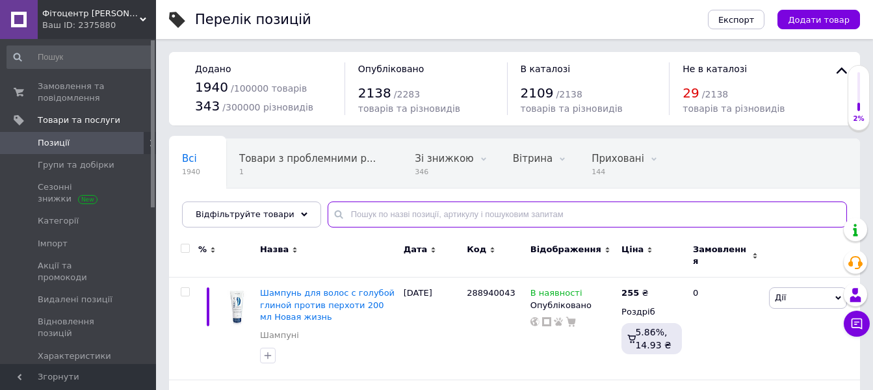
paste input "987264075"
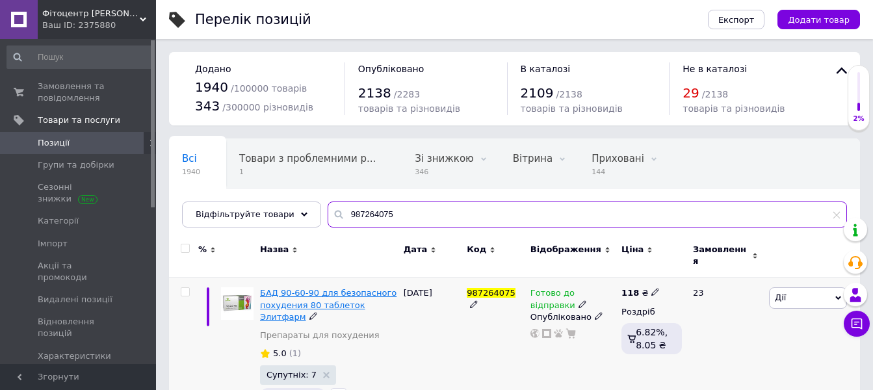
type input "987264075"
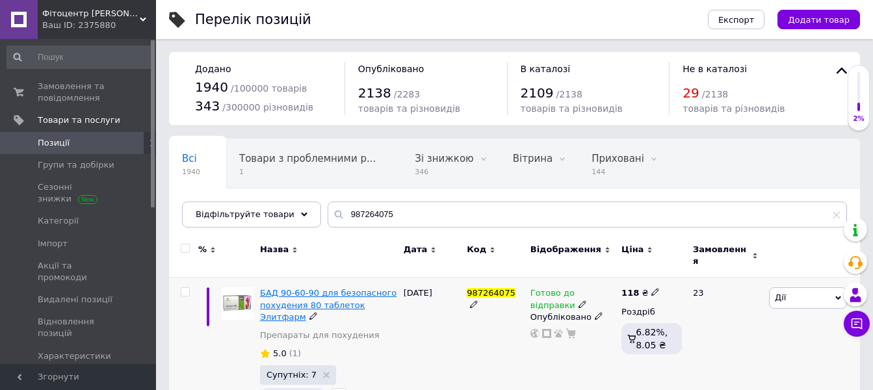
click at [316, 288] on span "БАД 90-60-90 для безопасного похудения 80 таблеток Элитфарм" at bounding box center [328, 304] width 136 height 33
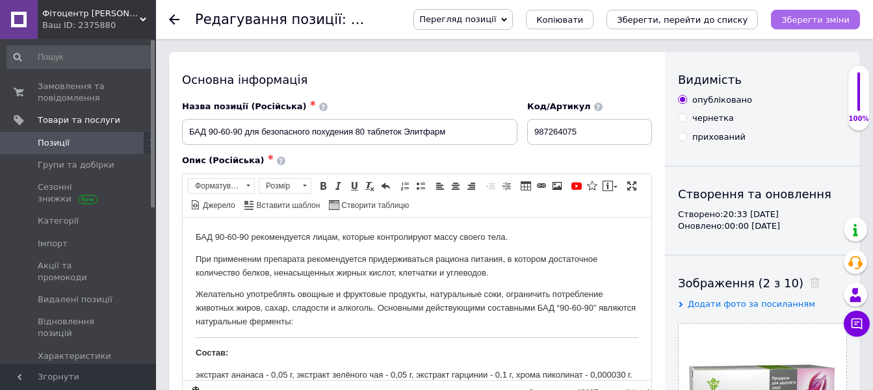
click at [806, 18] on icon "Зберегти зміни" at bounding box center [815, 20] width 68 height 10
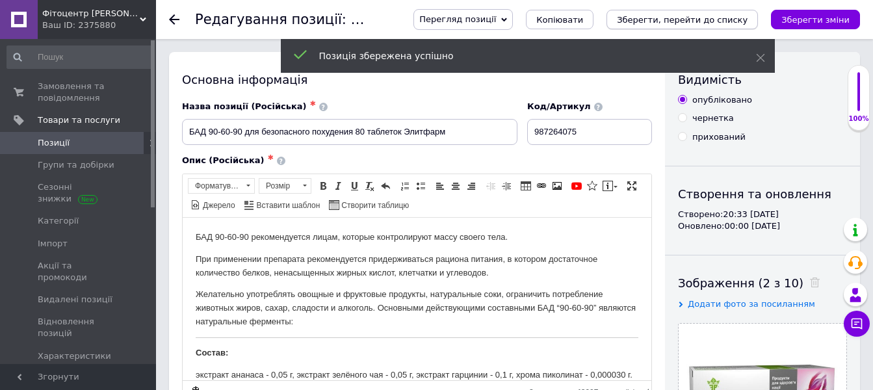
click at [708, 18] on icon "Зберегти, перейти до списку" at bounding box center [682, 20] width 131 height 10
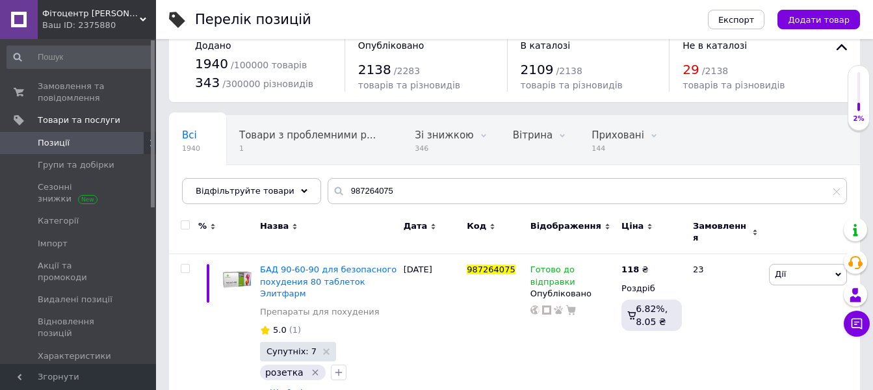
scroll to position [36, 0]
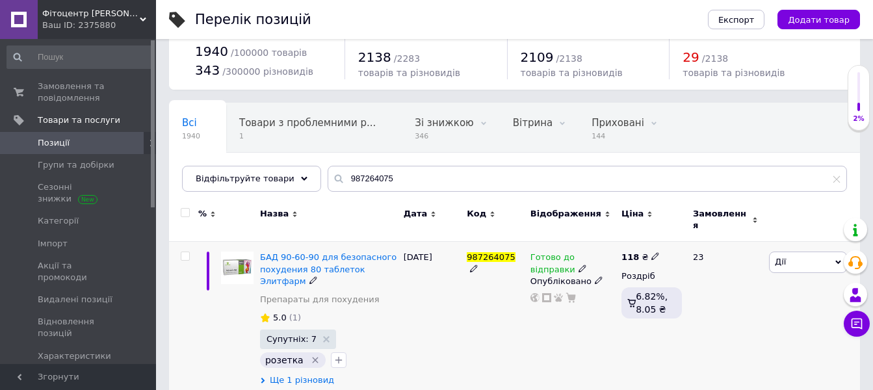
click at [307, 374] on span "Ще 1 різновид" at bounding box center [302, 380] width 64 height 12
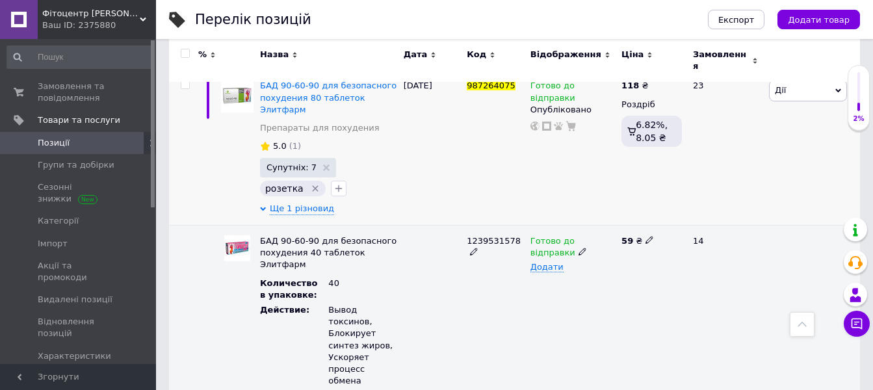
scroll to position [196, 0]
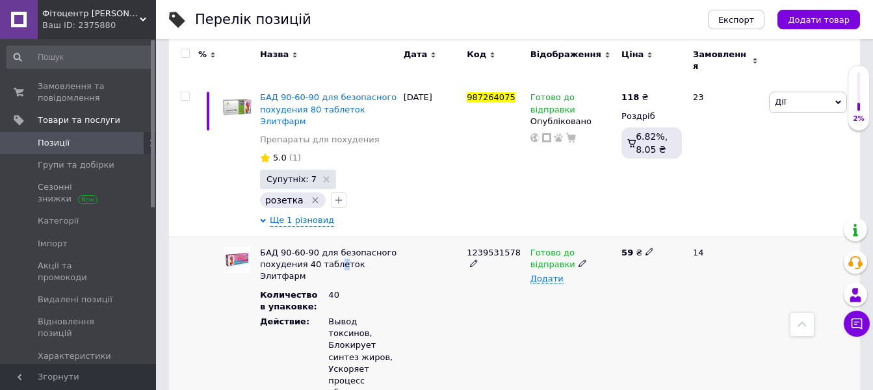
click at [333, 248] on span "БАД 90-60-90 для безопасного похудения 40 таблеток Элитфарм" at bounding box center [328, 264] width 136 height 33
click at [499, 248] on span "1239531578" at bounding box center [494, 253] width 54 height 10
copy span "1239531578"
click at [64, 88] on span "Замовлення та повідомлення" at bounding box center [79, 92] width 83 height 23
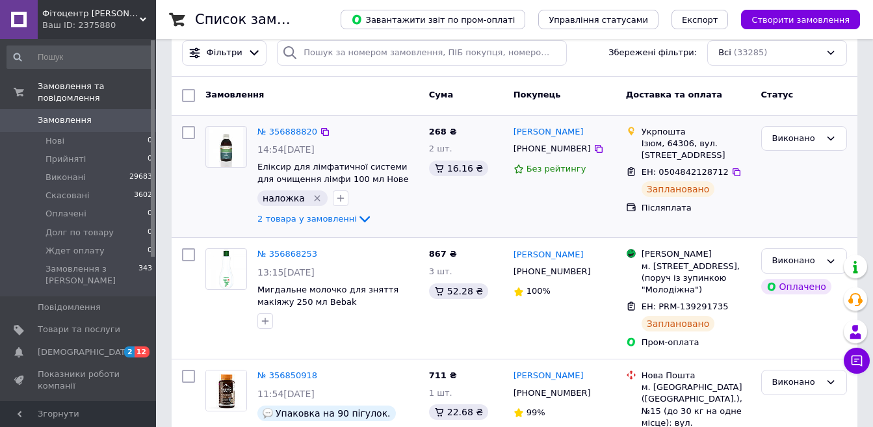
scroll to position [130, 0]
